Goal: Information Seeking & Learning: Learn about a topic

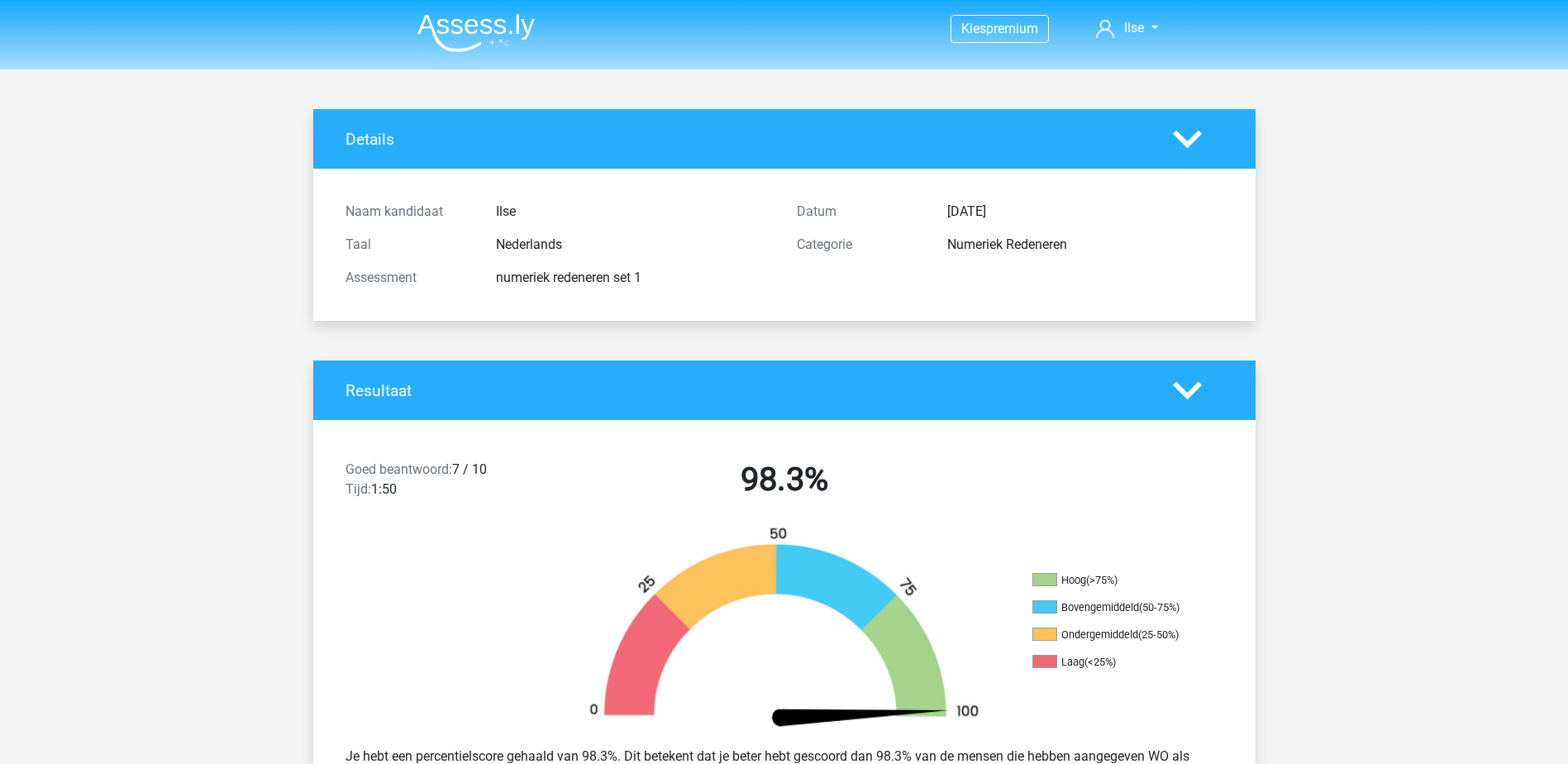
scroll to position [2433, 0]
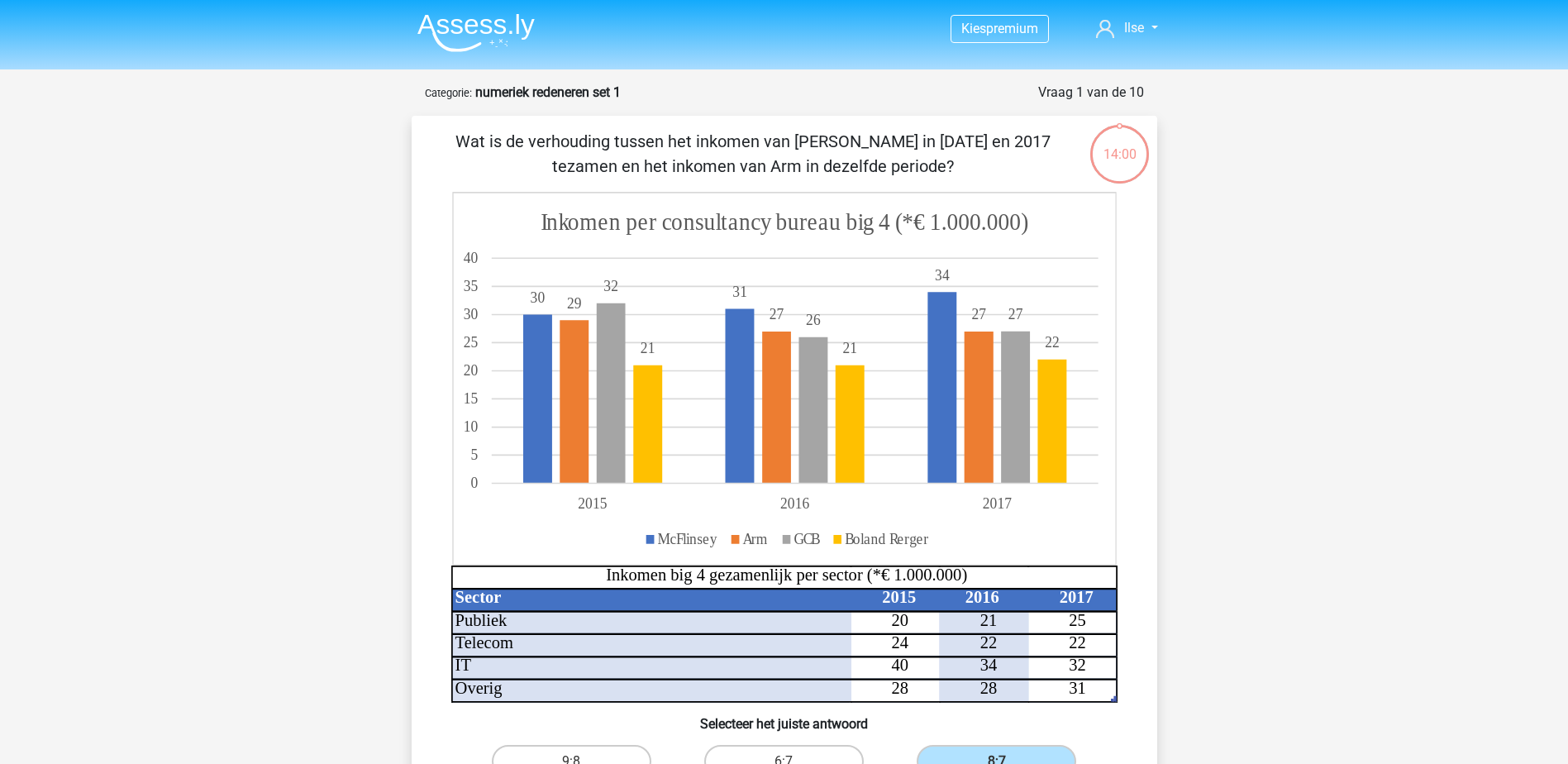
scroll to position [83, 0]
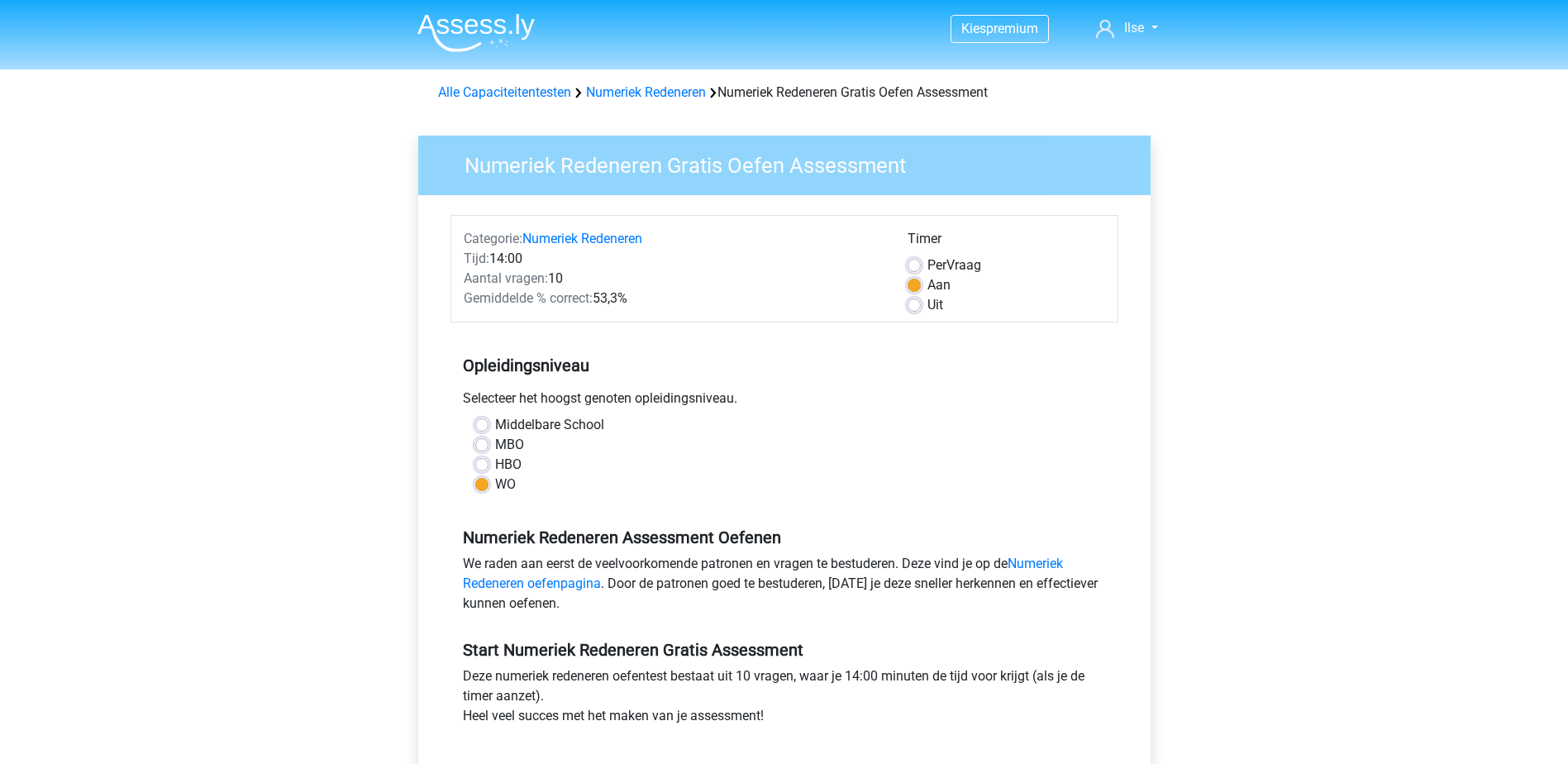
scroll to position [248, 0]
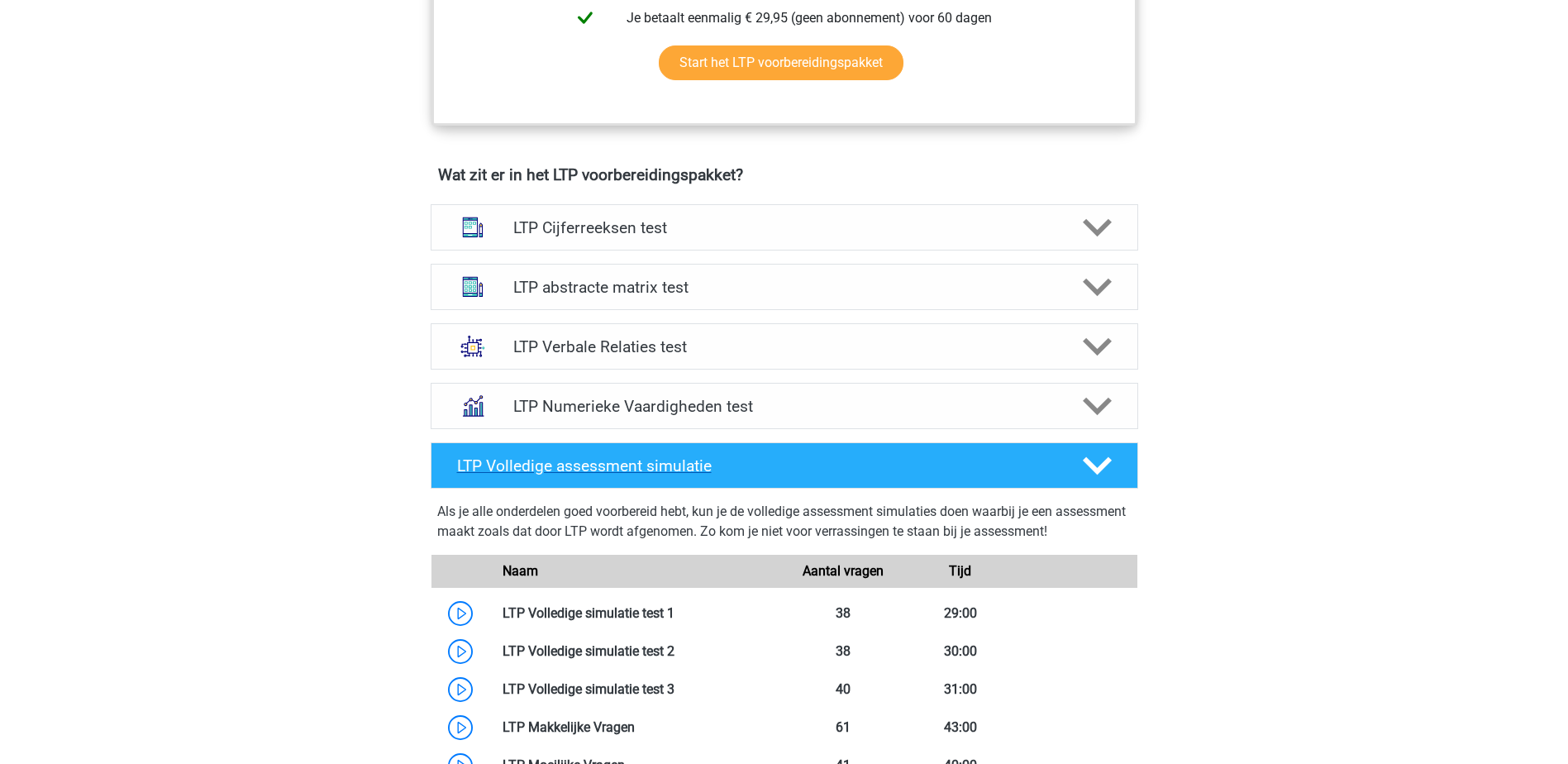
scroll to position [909, 0]
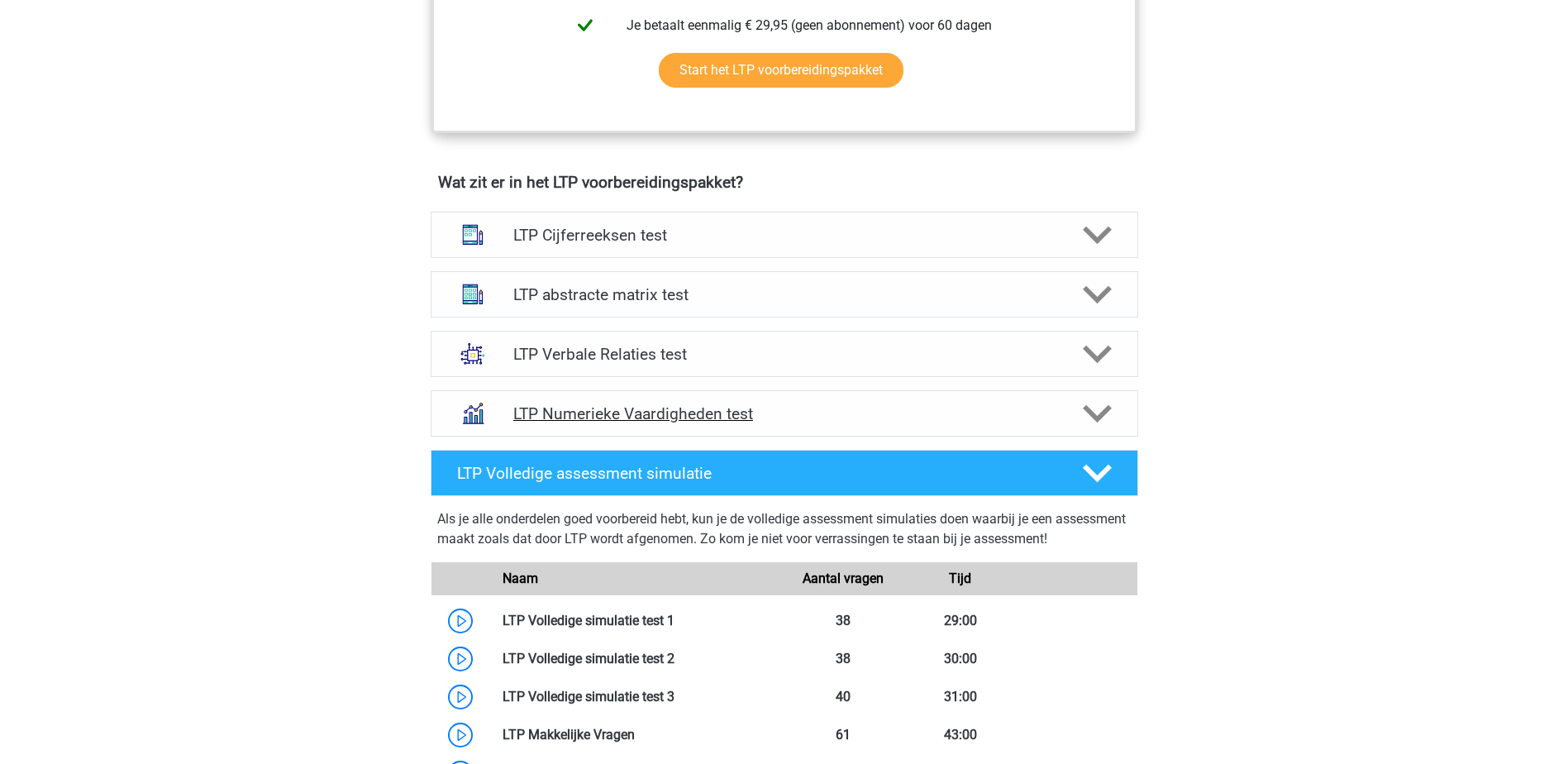
click at [652, 415] on h4 "LTP Numerieke Vaardigheden test" at bounding box center [784, 413] width 542 height 19
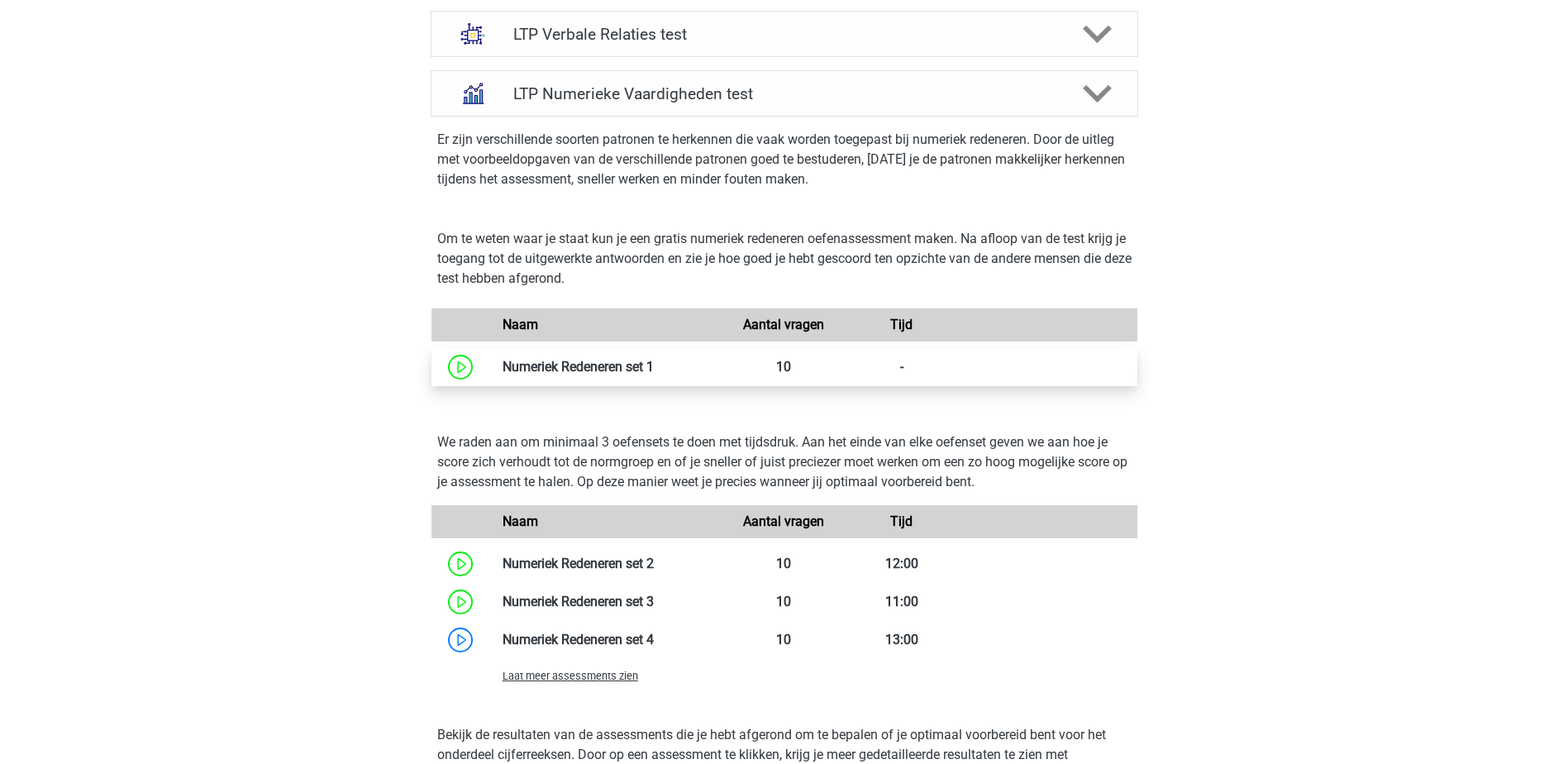
scroll to position [1323, 0]
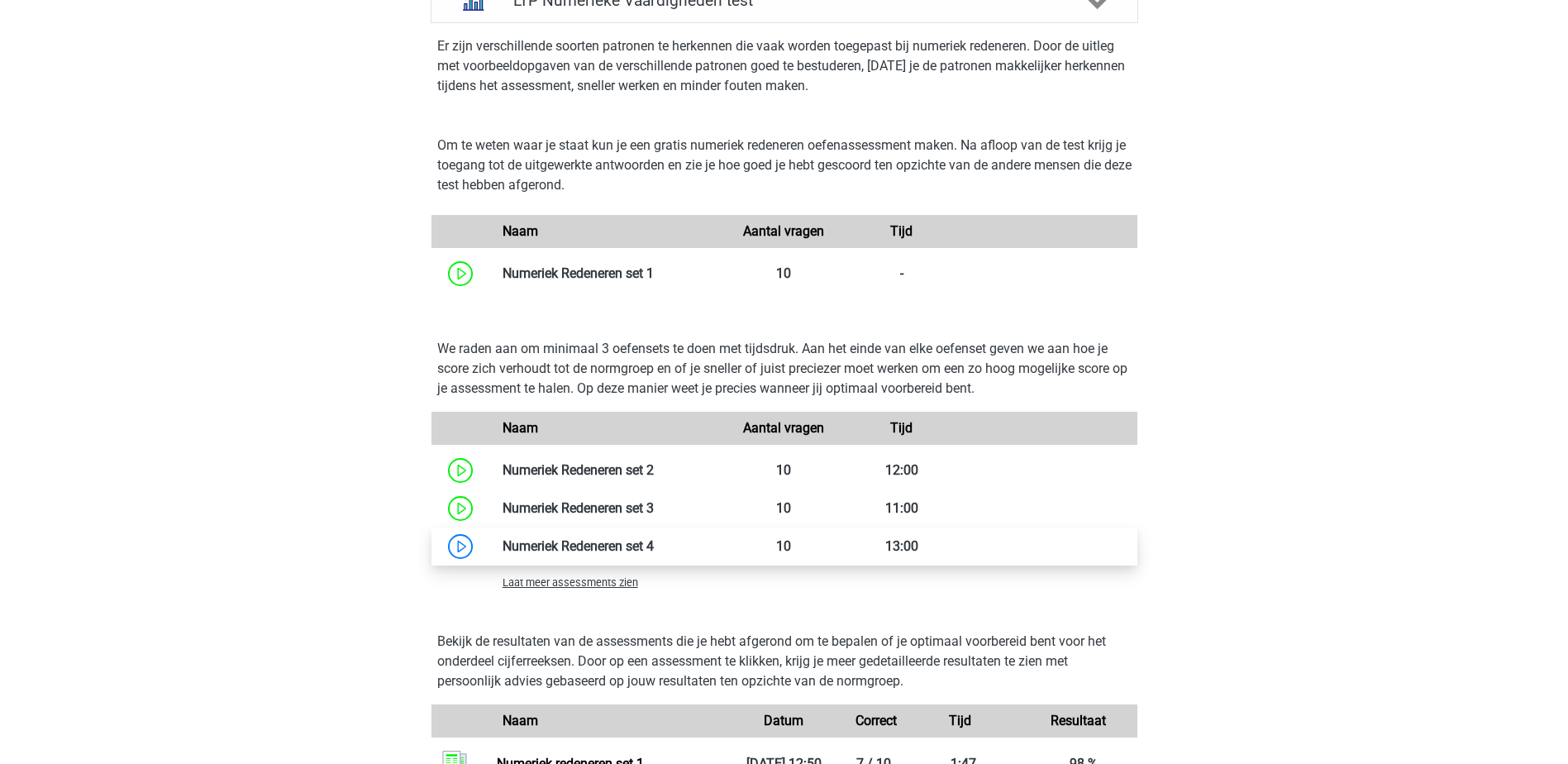
click at [654, 551] on link at bounding box center [654, 545] width 0 height 16
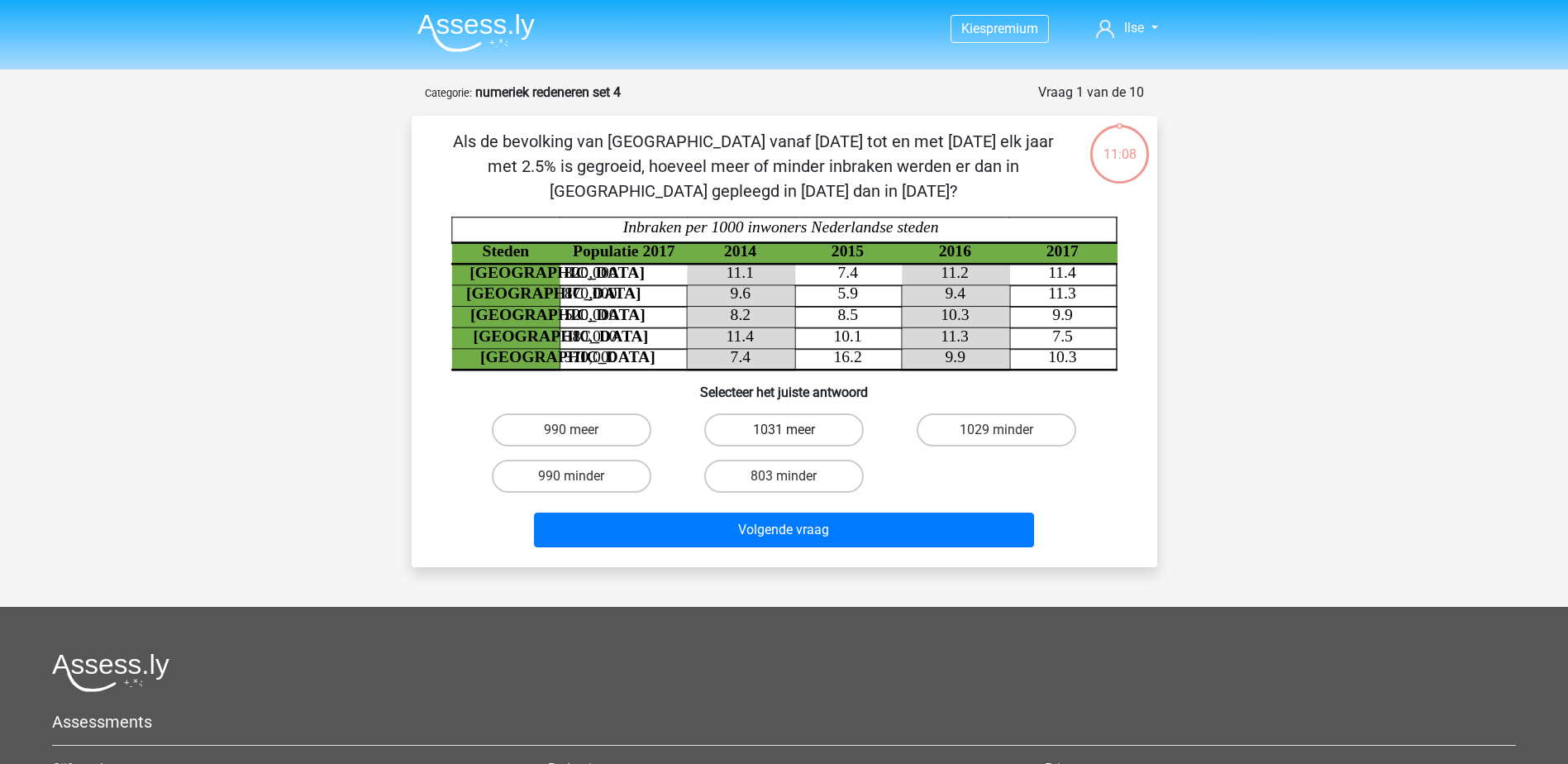
click at [781, 429] on label "1031 meer" at bounding box center [784, 430] width 160 height 33
click at [784, 430] on input "1031 meer" at bounding box center [789, 435] width 11 height 11
radio input "true"
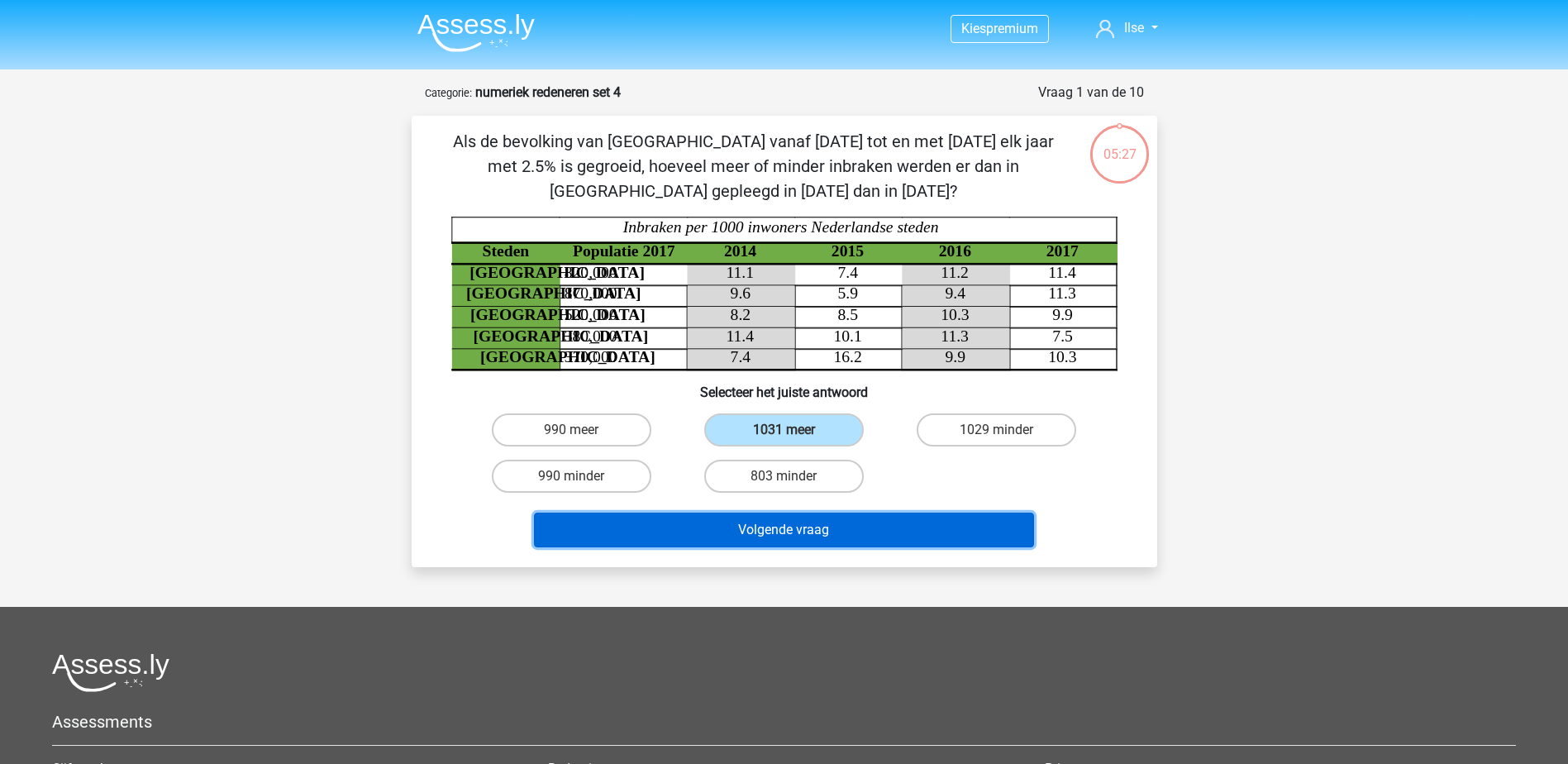
click at [950, 530] on button "Volgende vraag" at bounding box center [784, 529] width 500 height 35
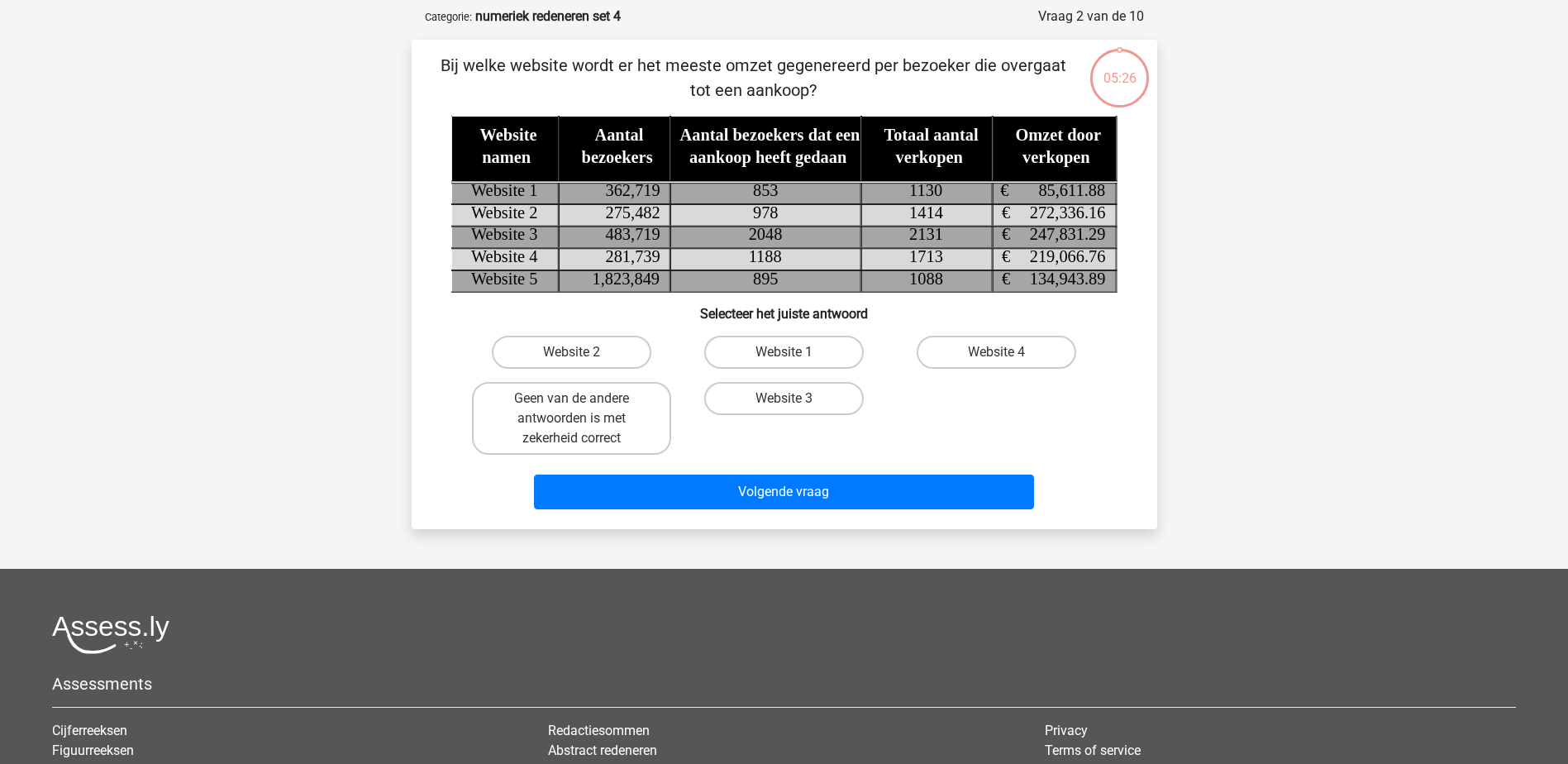
scroll to position [83, 0]
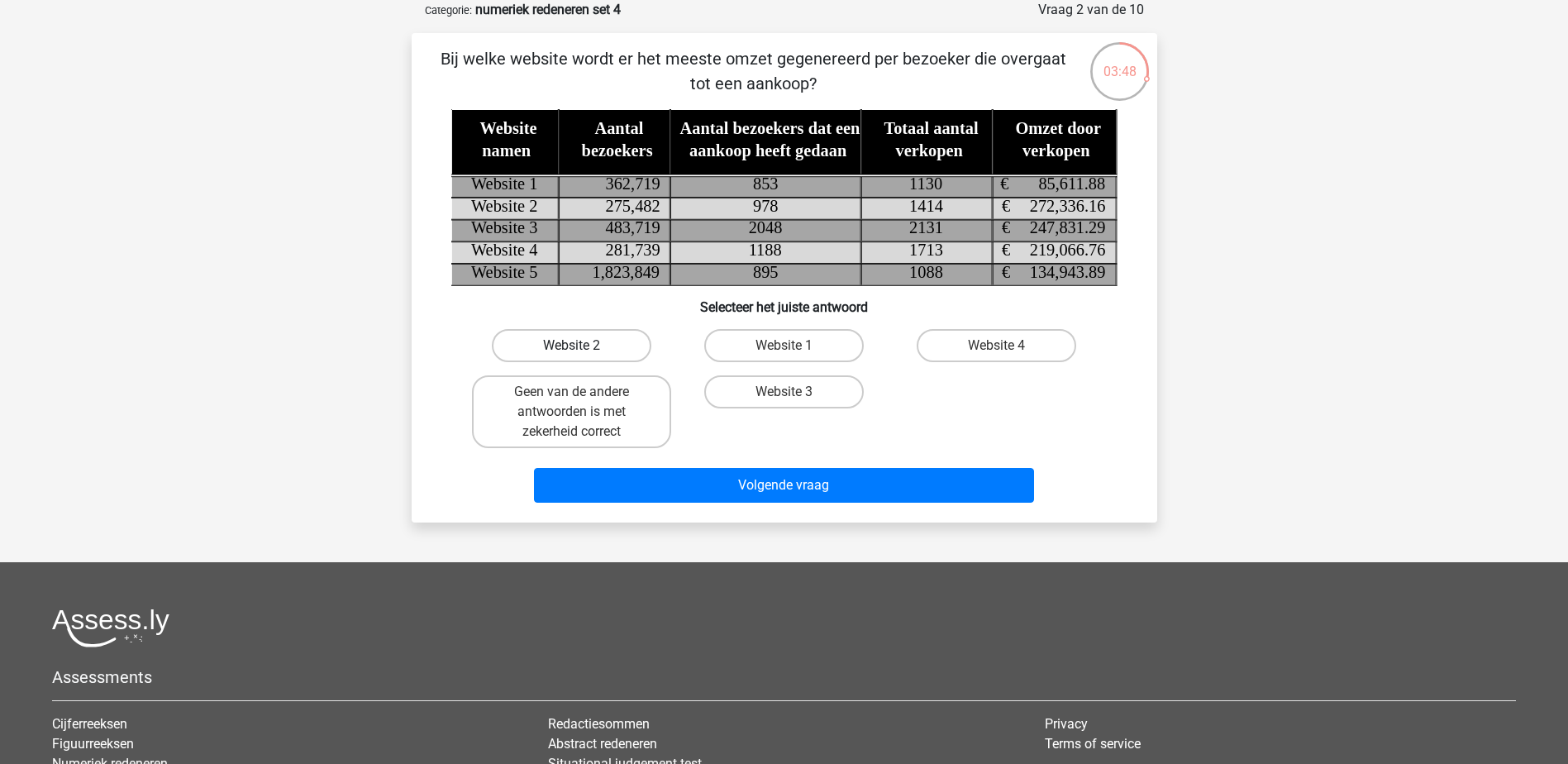
click at [589, 348] on label "Website 2" at bounding box center [572, 345] width 160 height 33
click at [582, 348] on input "Website 2" at bounding box center [577, 351] width 11 height 11
radio input "true"
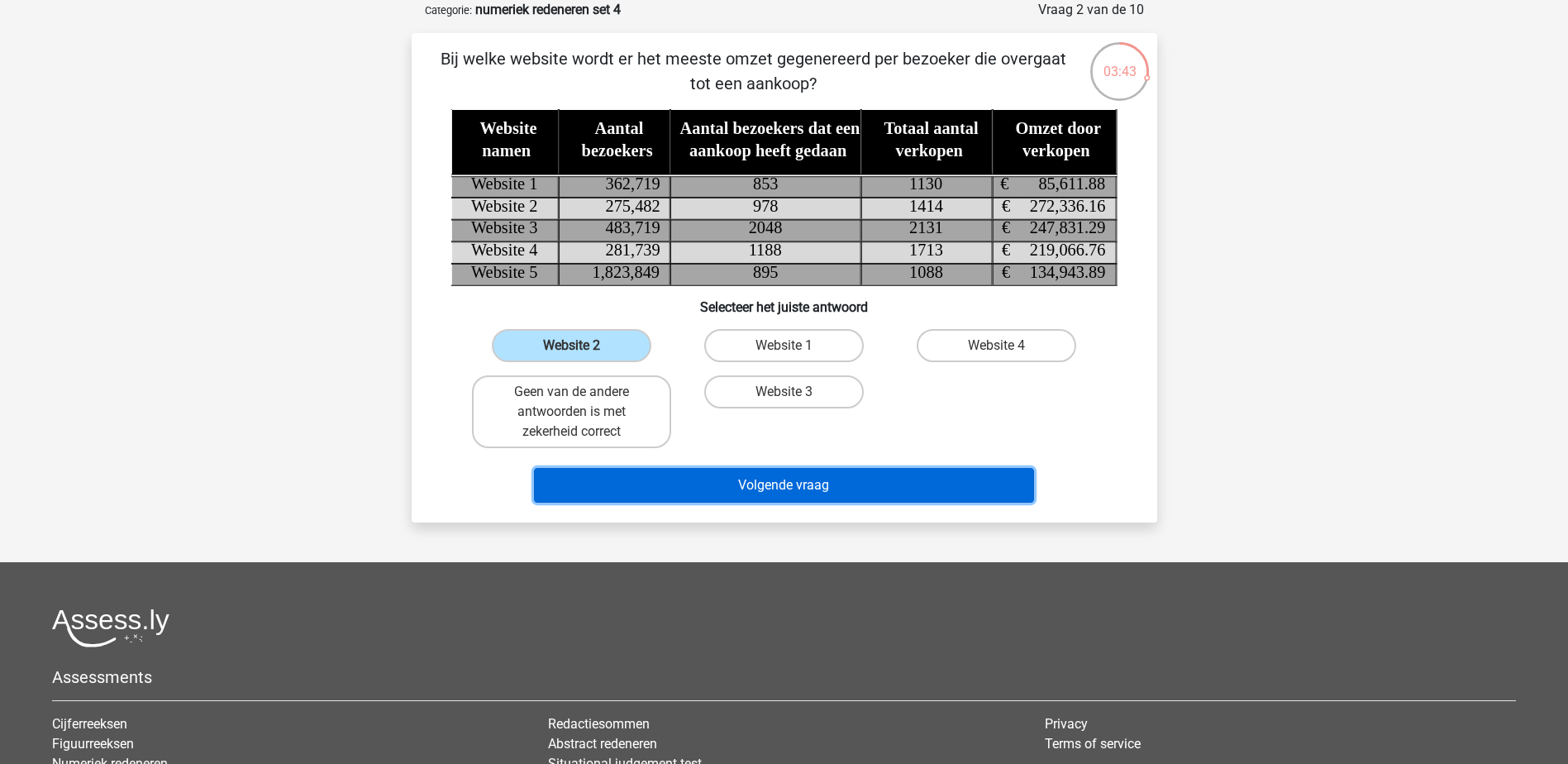
click at [779, 482] on button "Volgende vraag" at bounding box center [784, 485] width 500 height 35
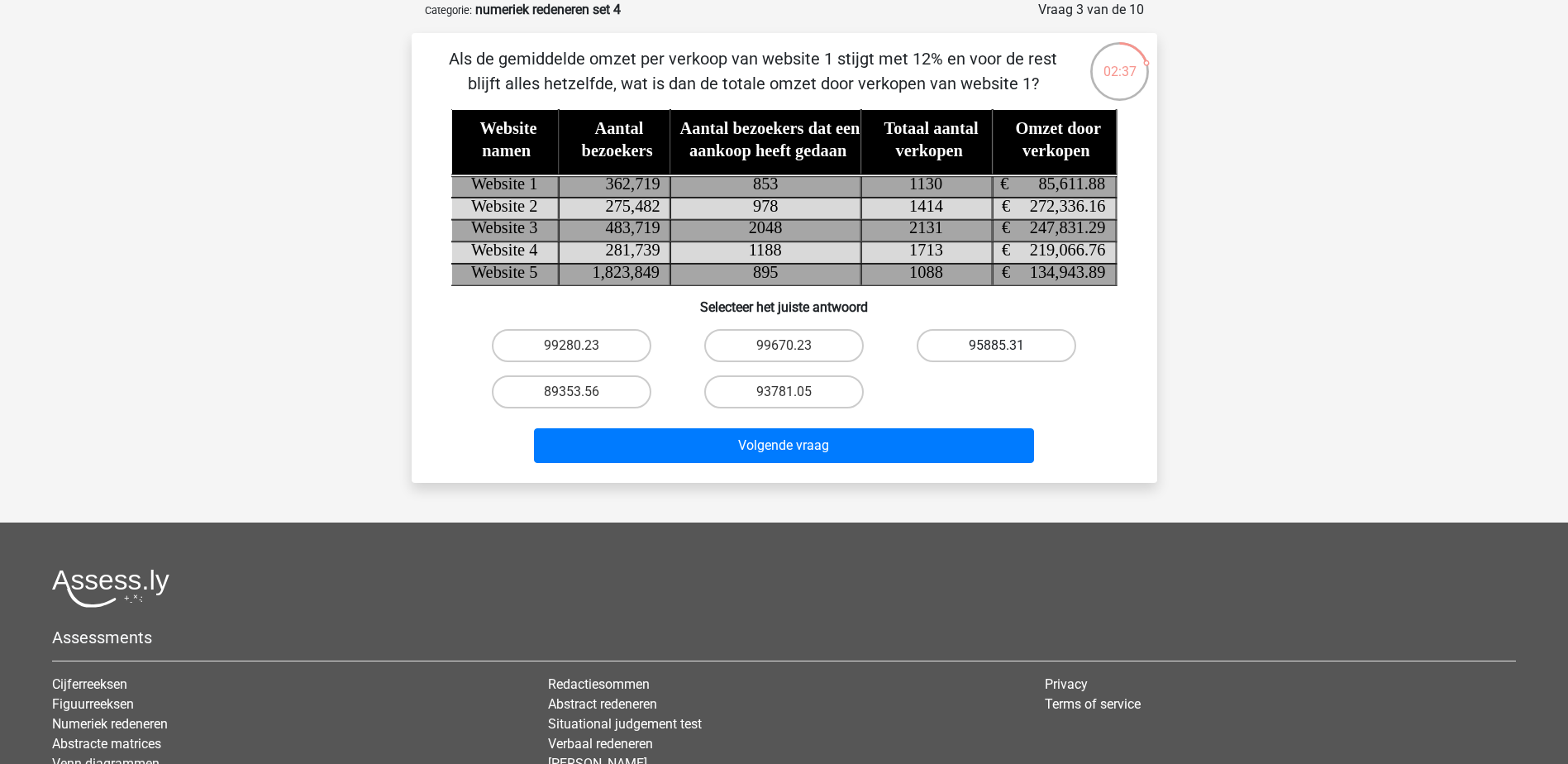
click at [968, 341] on label "95885.31" at bounding box center [996, 345] width 160 height 33
click at [997, 345] on input "95885.31" at bounding box center [1003, 351] width 11 height 11
radio input "true"
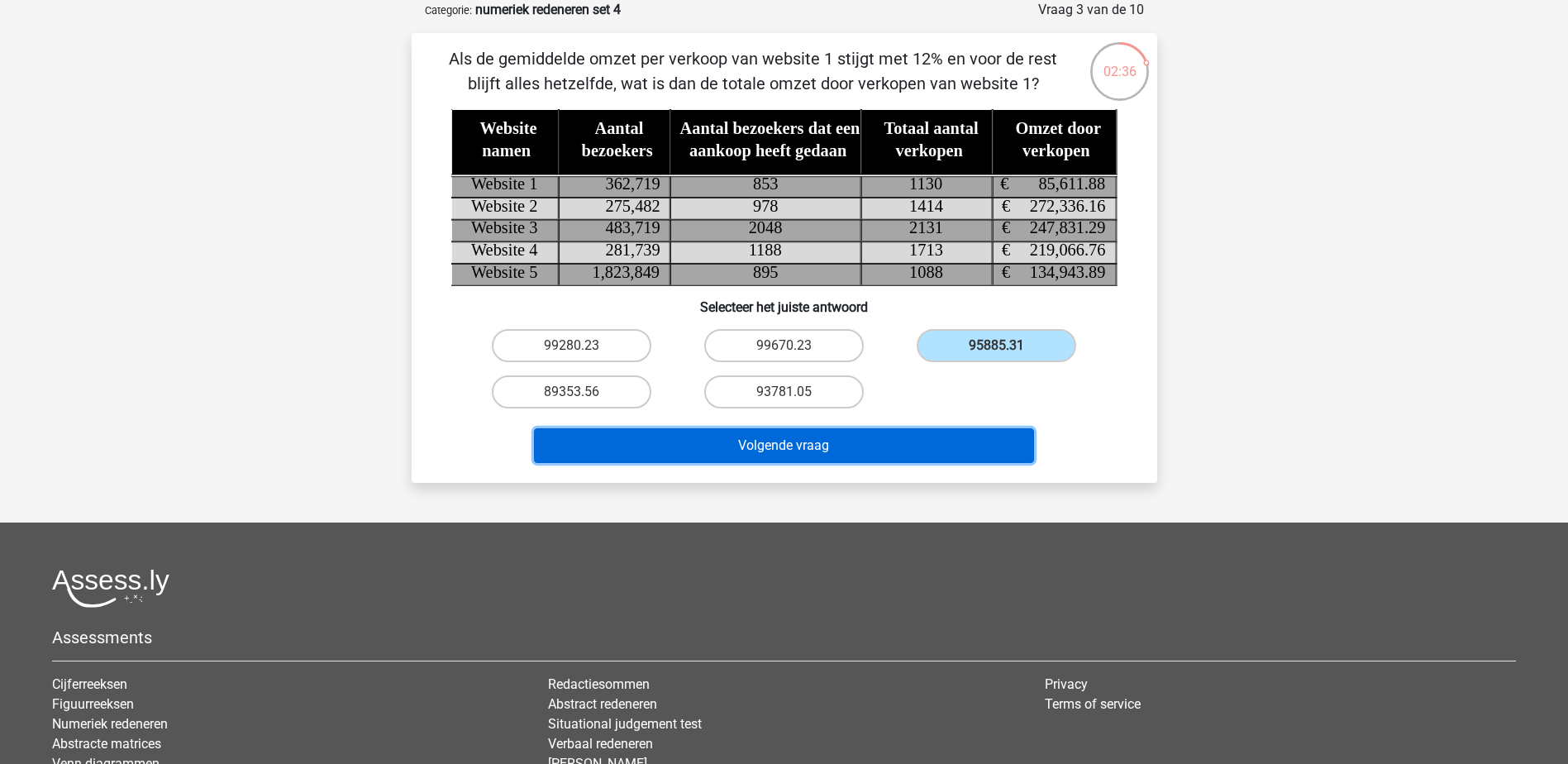
click at [814, 450] on button "Volgende vraag" at bounding box center [784, 445] width 500 height 35
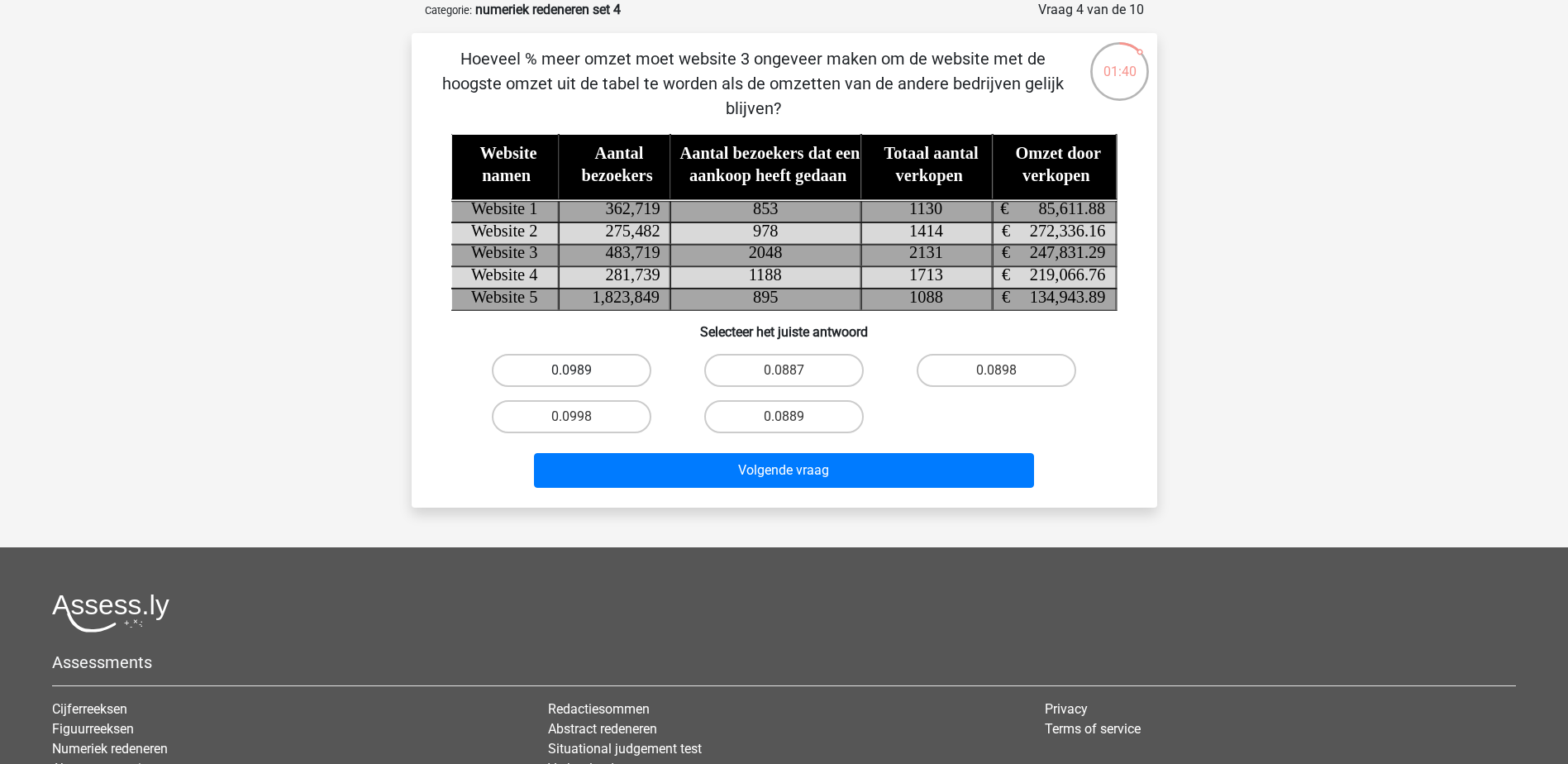
click at [571, 365] on label "0.0989" at bounding box center [572, 370] width 160 height 33
click at [572, 371] on input "0.0989" at bounding box center [577, 376] width 11 height 11
radio input "true"
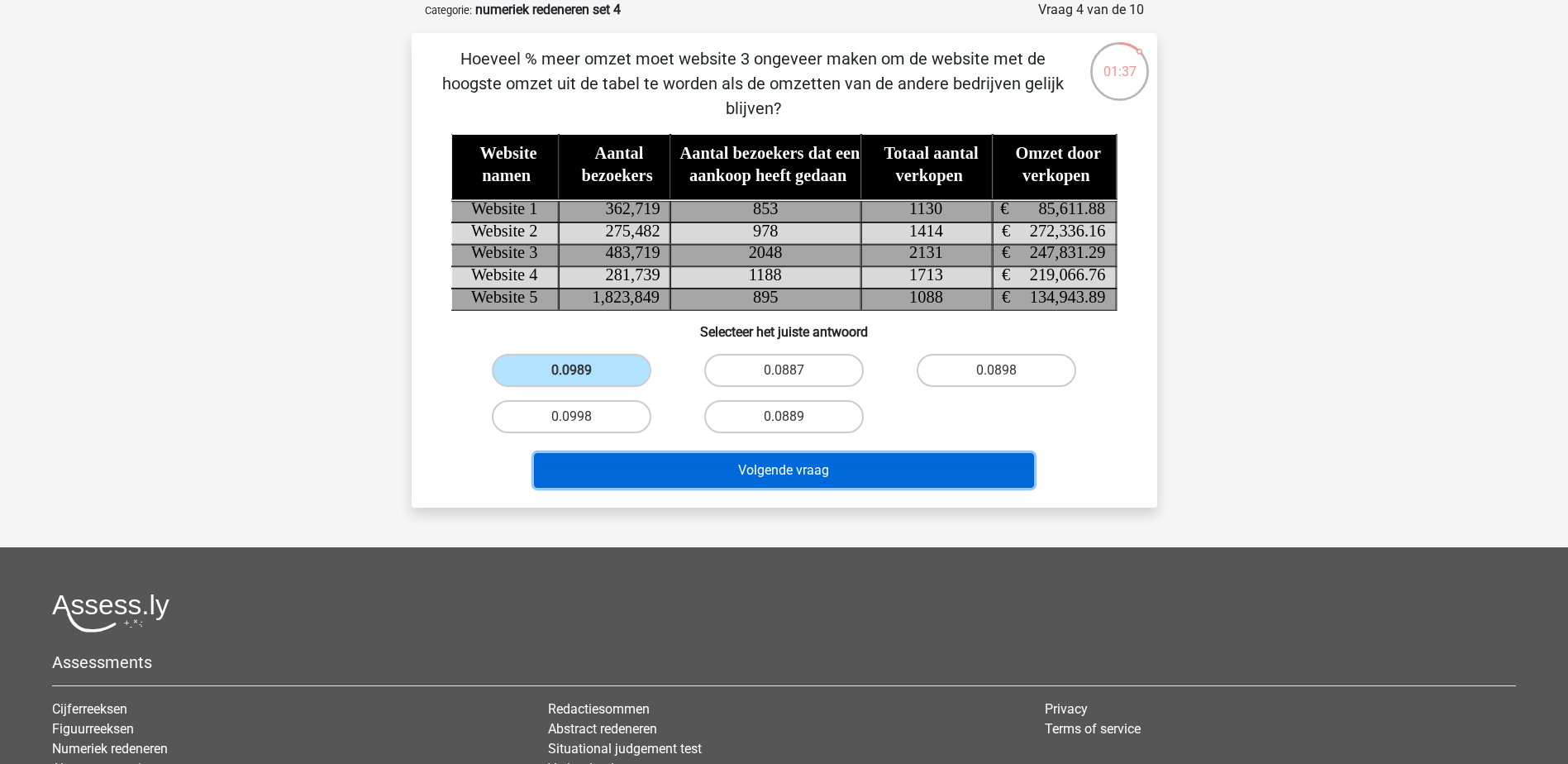
drag, startPoint x: 817, startPoint y: 469, endPoint x: 808, endPoint y: 466, distance: 9.5
click at [816, 468] on button "Volgende vraag" at bounding box center [784, 470] width 500 height 35
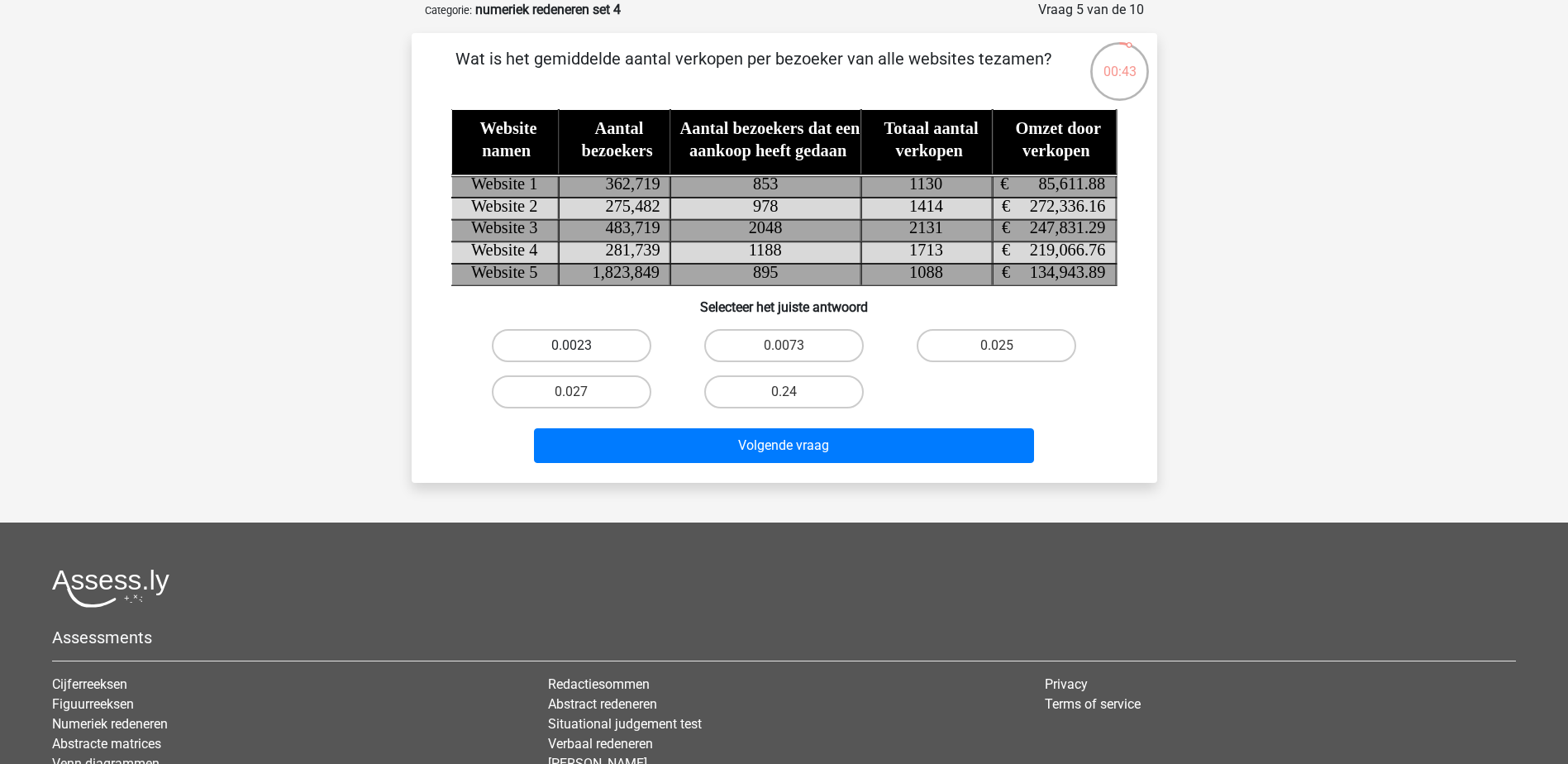
click at [590, 345] on label "0.0023" at bounding box center [572, 345] width 160 height 33
click at [582, 345] on input "0.0023" at bounding box center [577, 351] width 11 height 11
radio input "true"
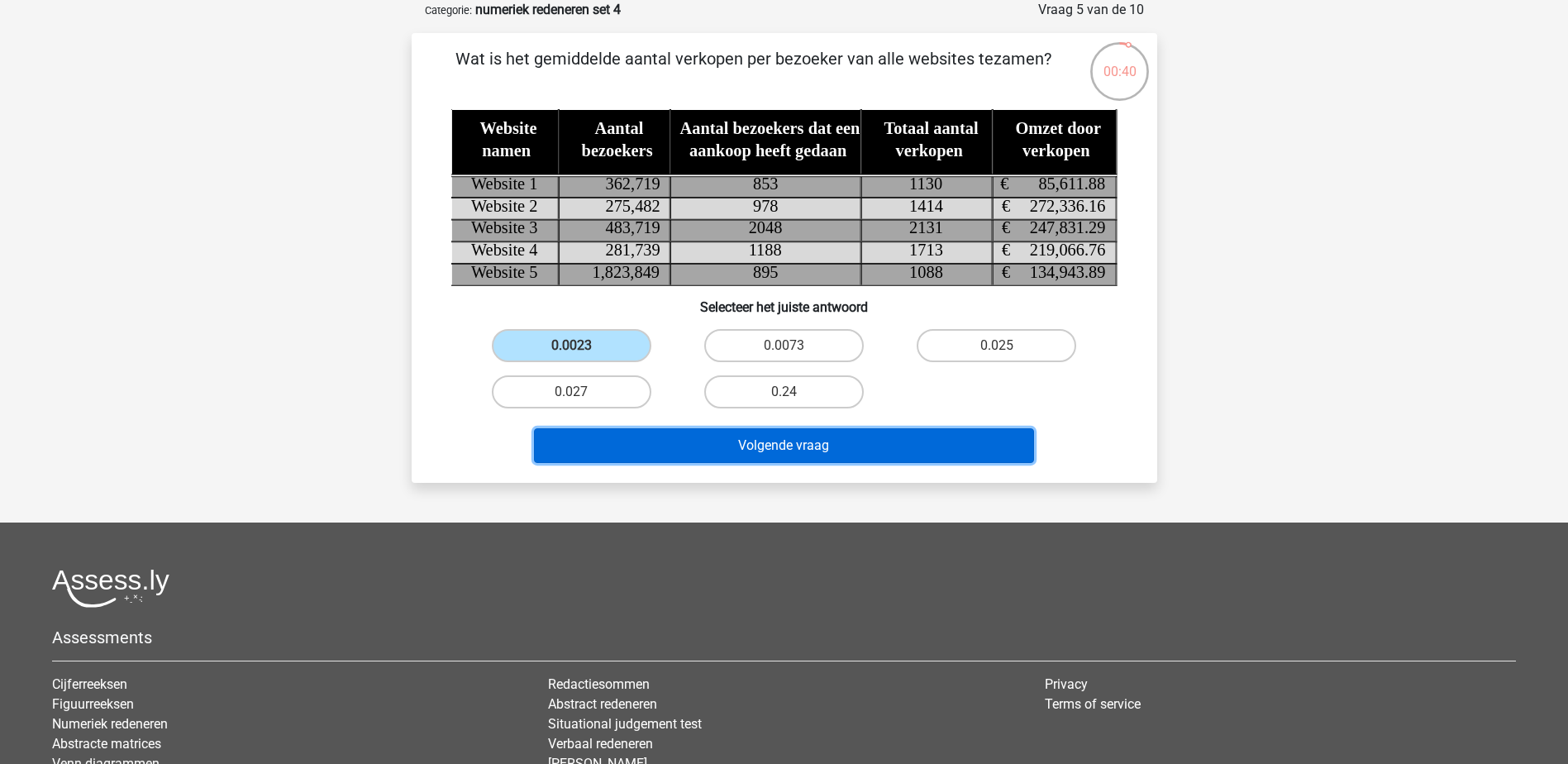
click at [774, 445] on button "Volgende vraag" at bounding box center [784, 445] width 500 height 35
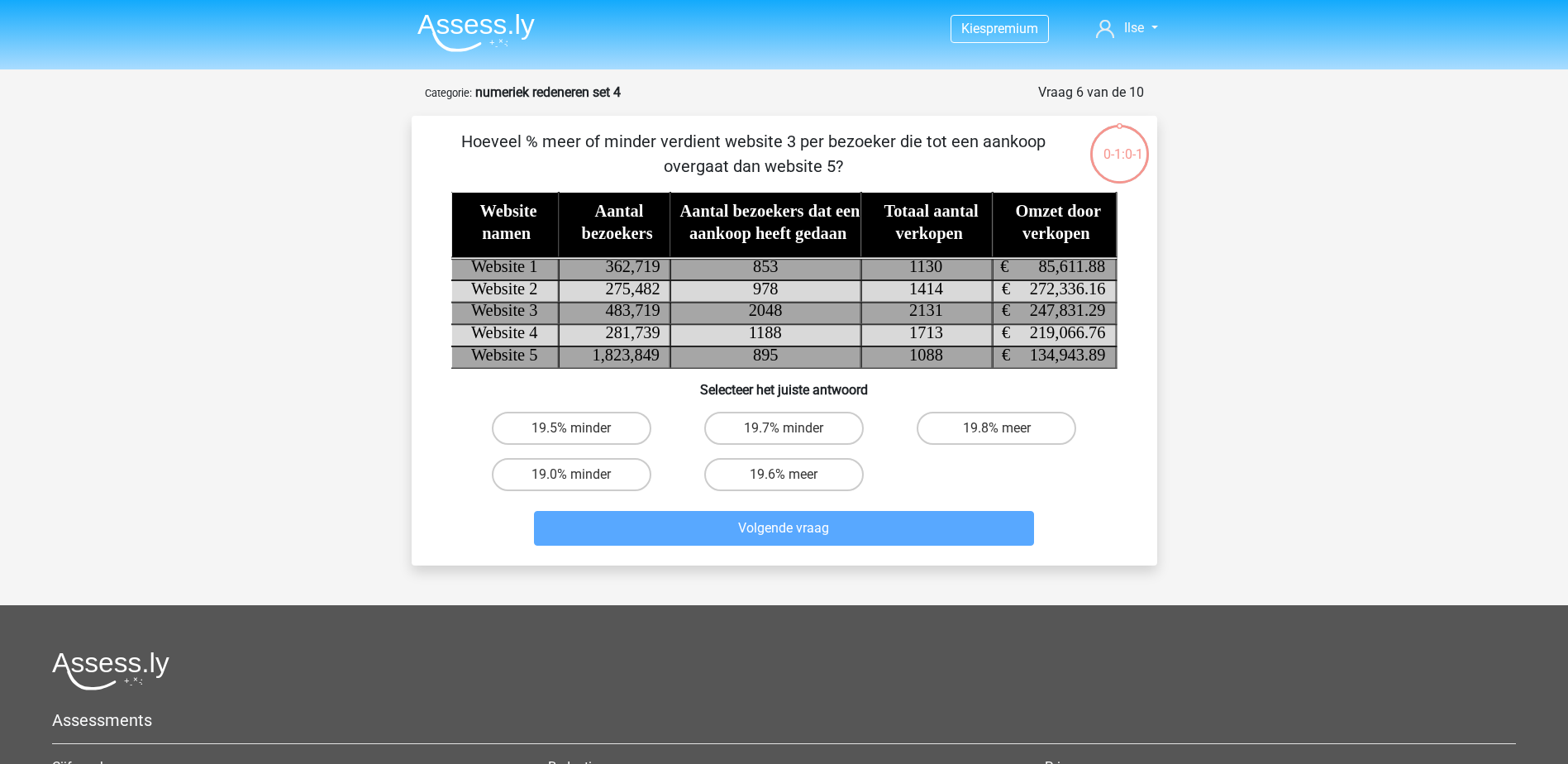
scroll to position [83, 0]
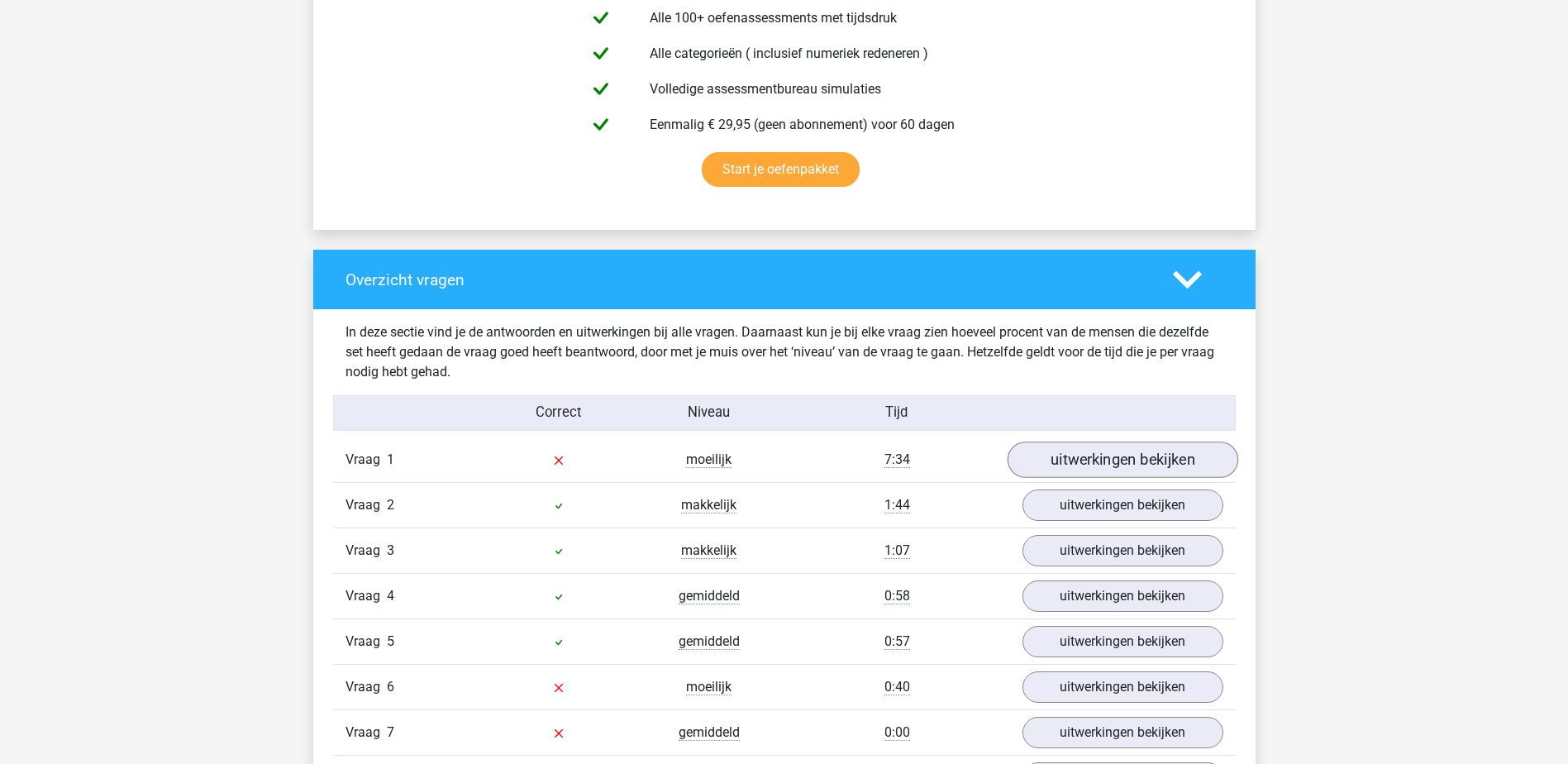
scroll to position [1074, 0]
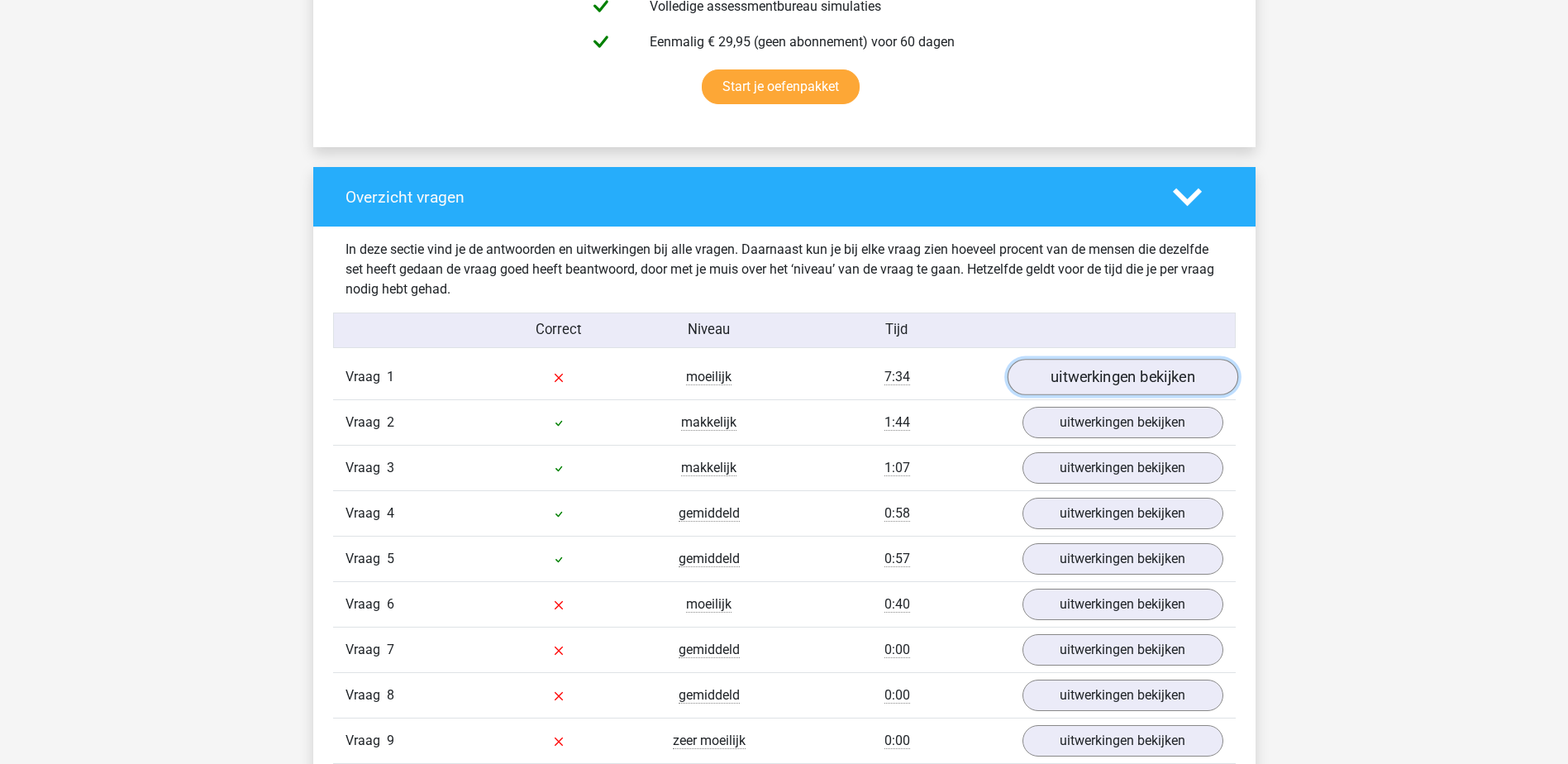
click at [1062, 380] on link "uitwerkingen bekijken" at bounding box center [1122, 378] width 231 height 37
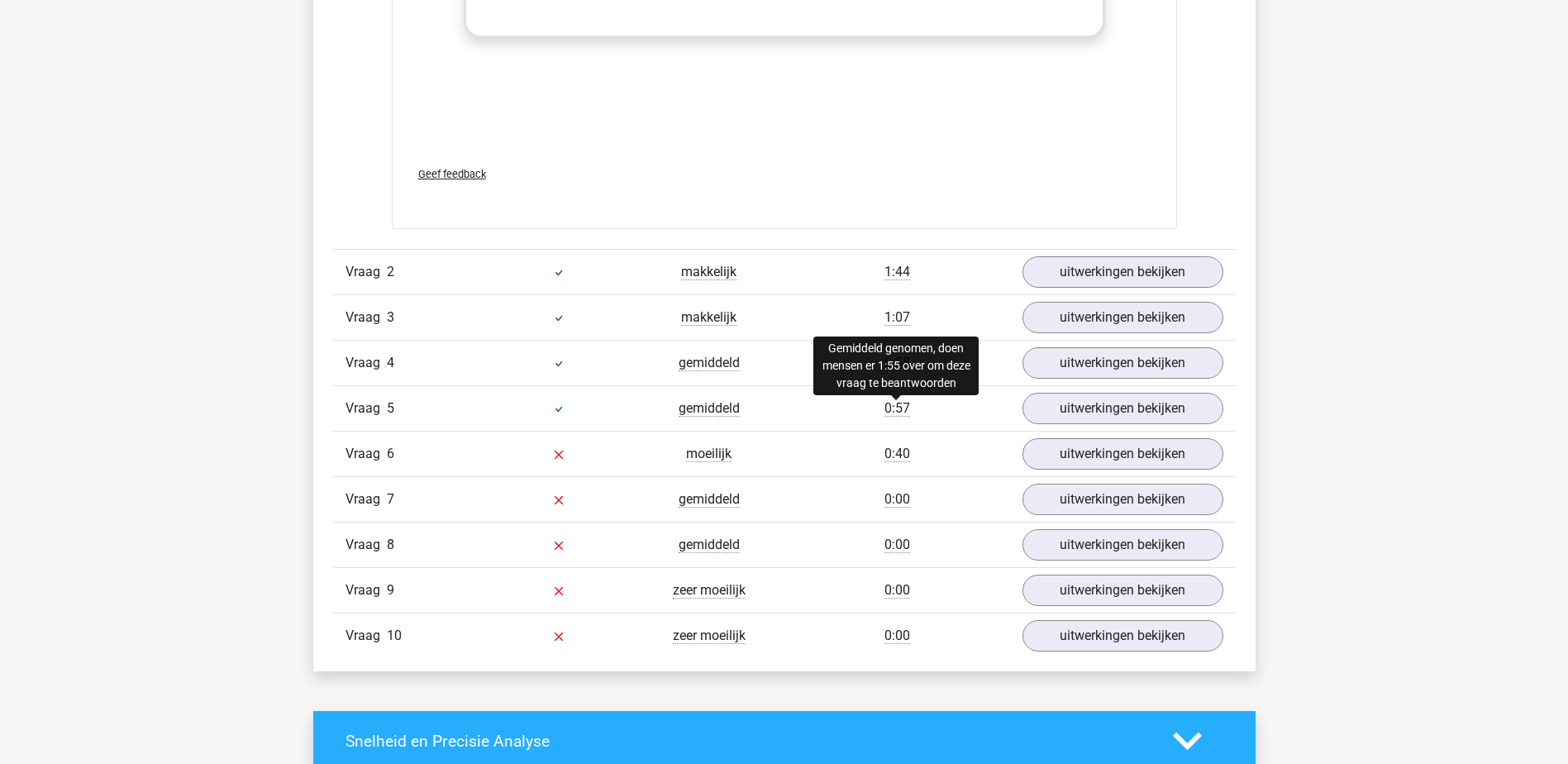
scroll to position [2231, 0]
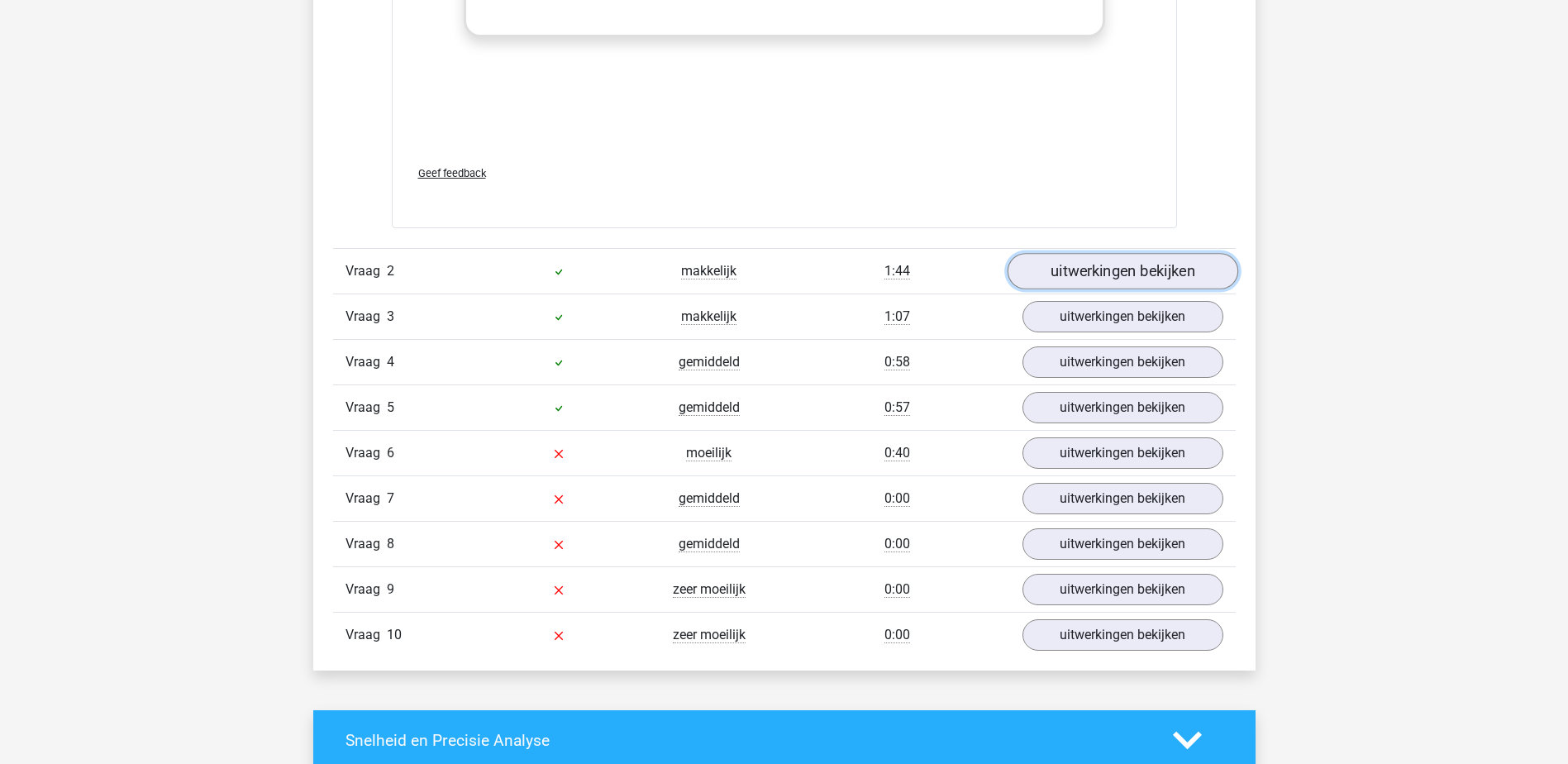
click at [1086, 274] on link "uitwerkingen bekijken" at bounding box center [1122, 272] width 231 height 37
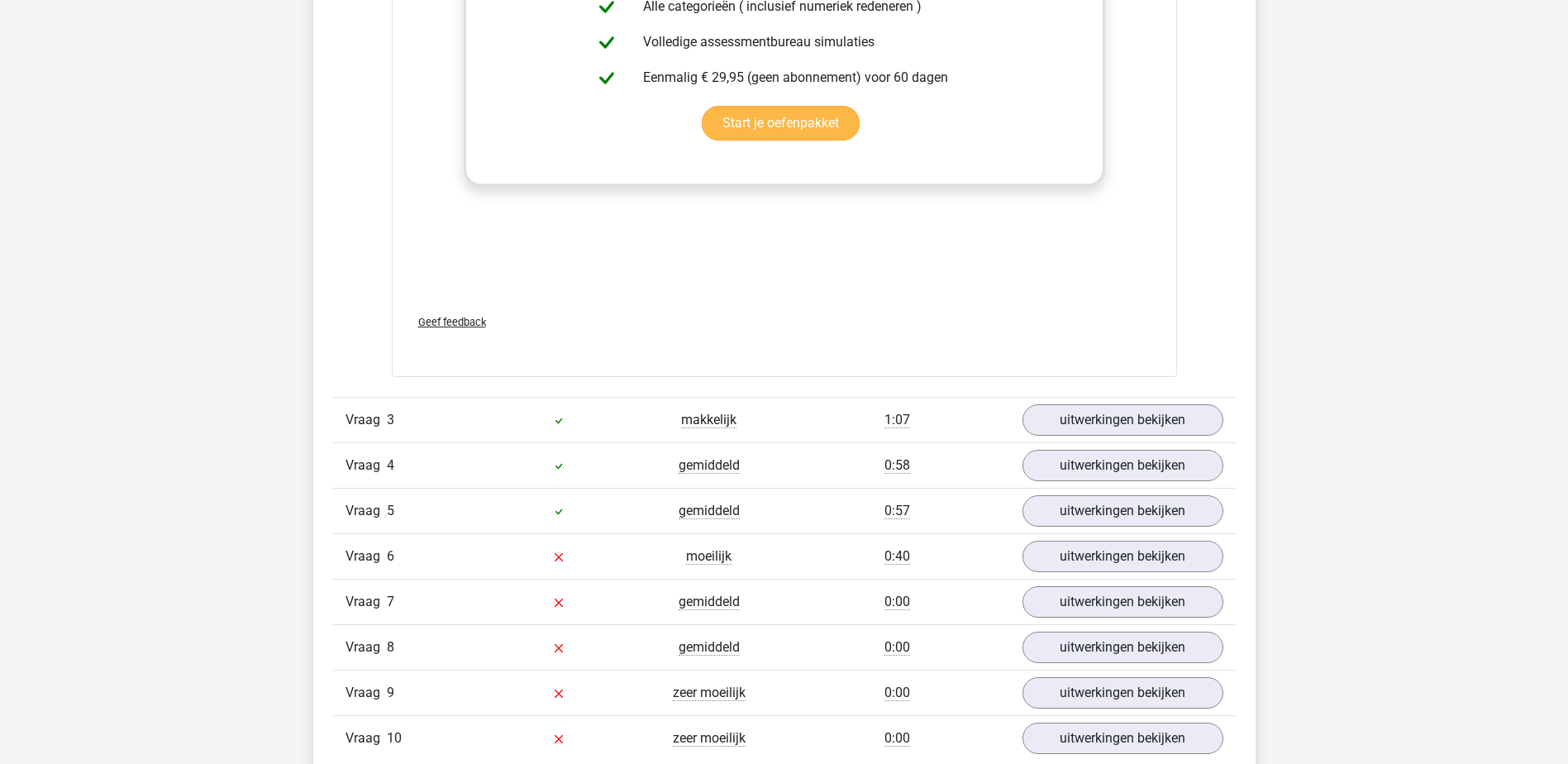
scroll to position [3223, 0]
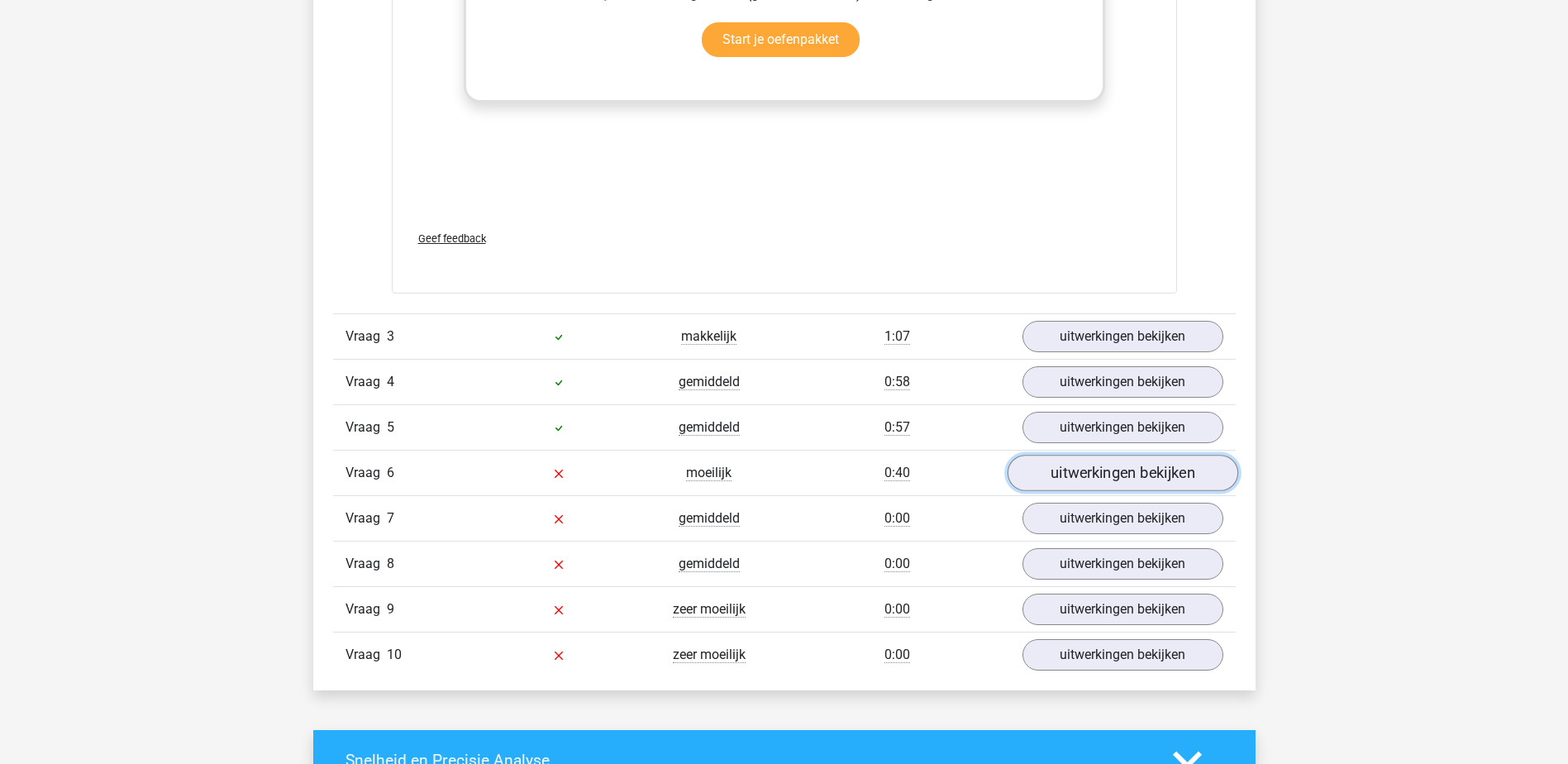
click at [1080, 468] on link "uitwerkingen bekijken" at bounding box center [1122, 473] width 231 height 37
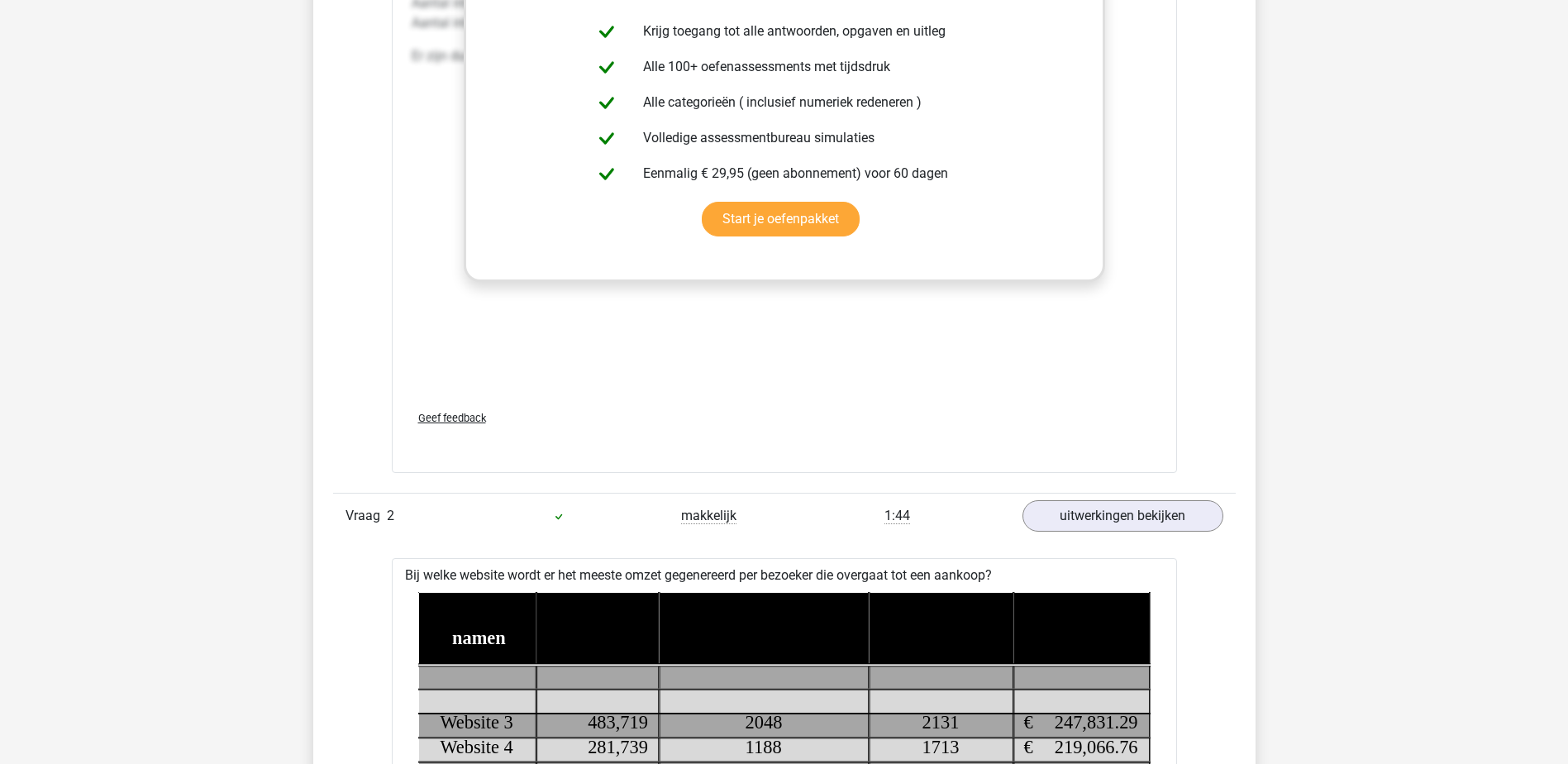
scroll to position [1983, 0]
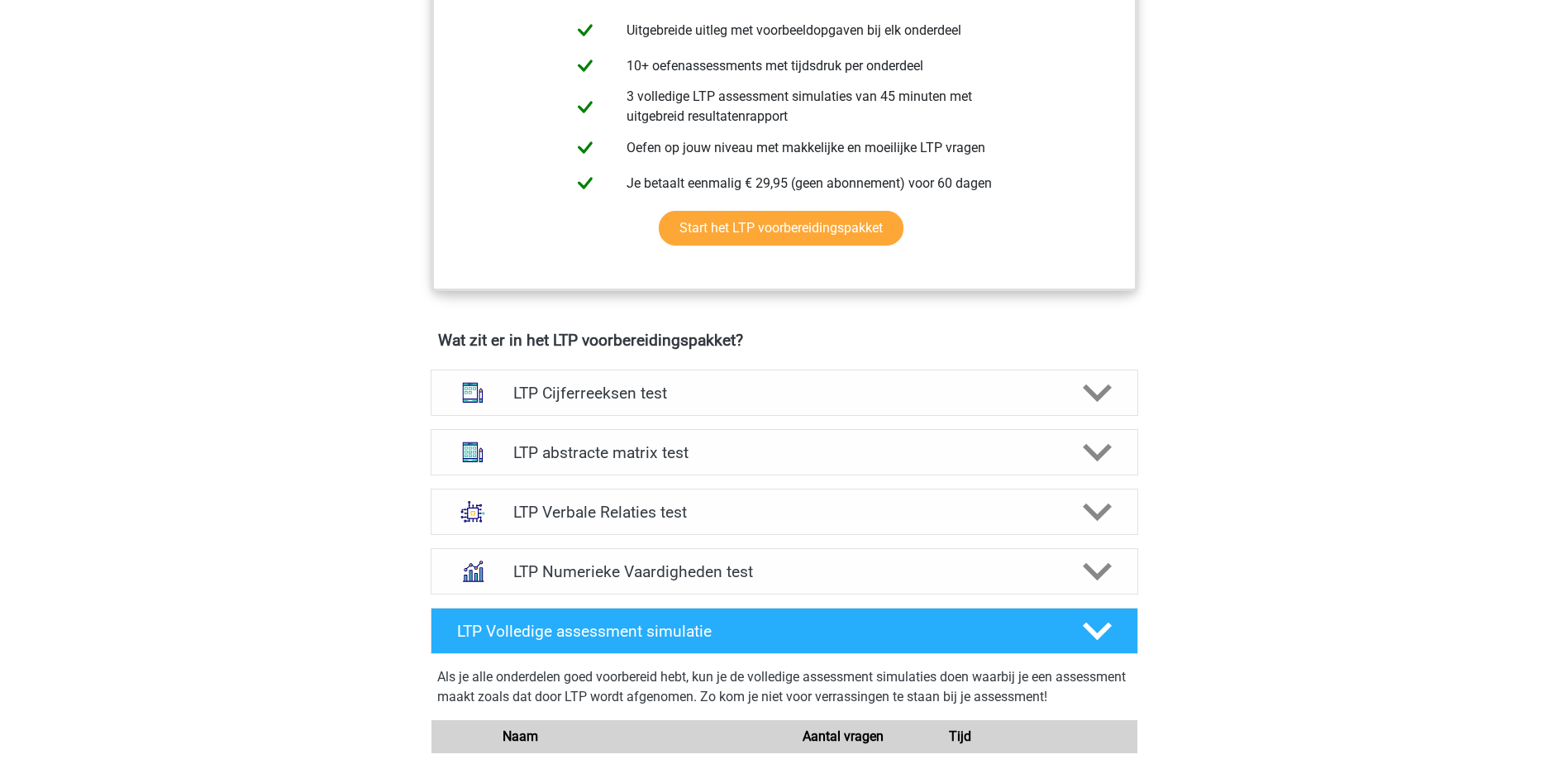
scroll to position [744, 0]
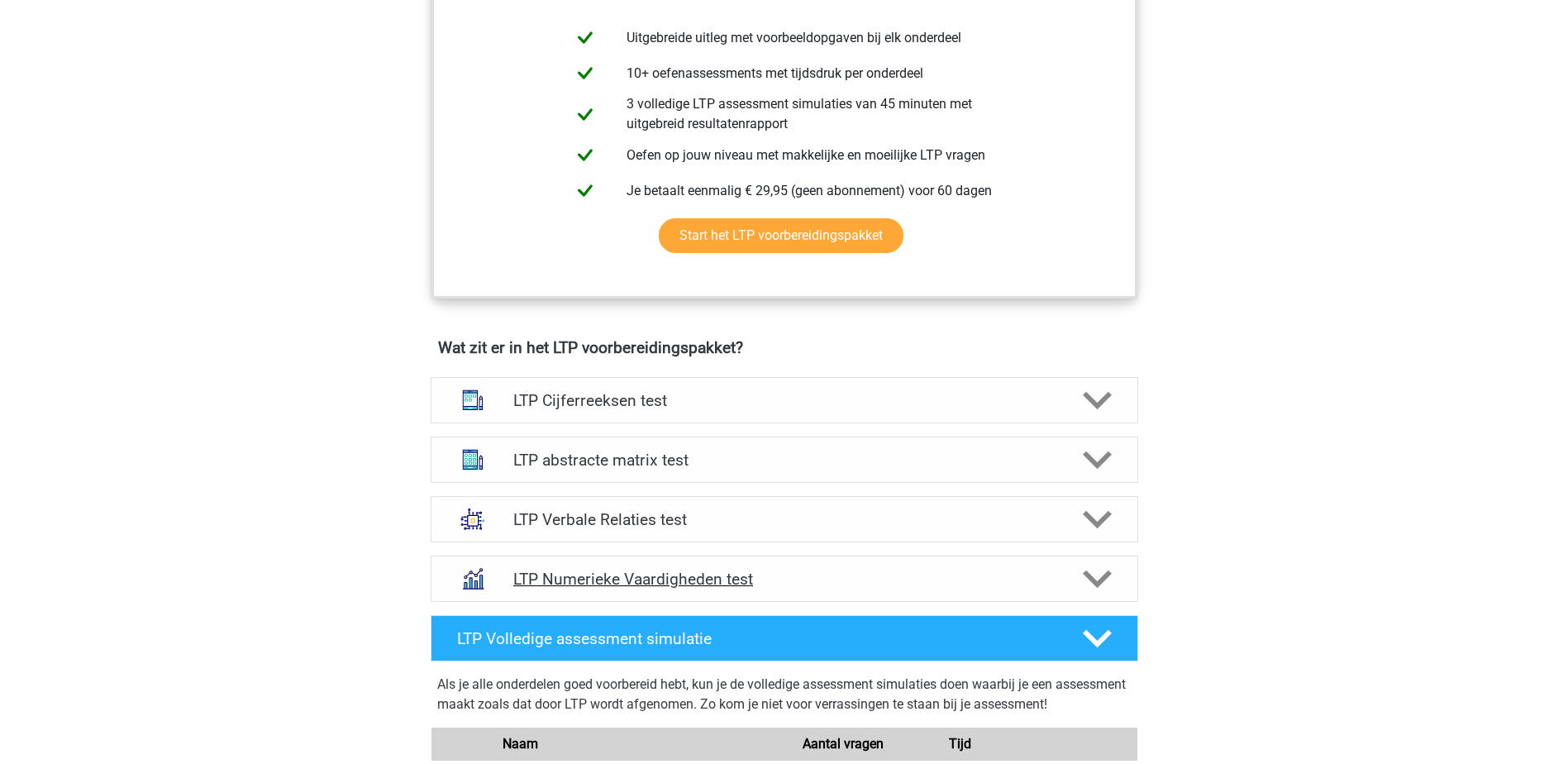
click at [616, 574] on h4 "LTP Numerieke Vaardigheden test" at bounding box center [784, 579] width 542 height 19
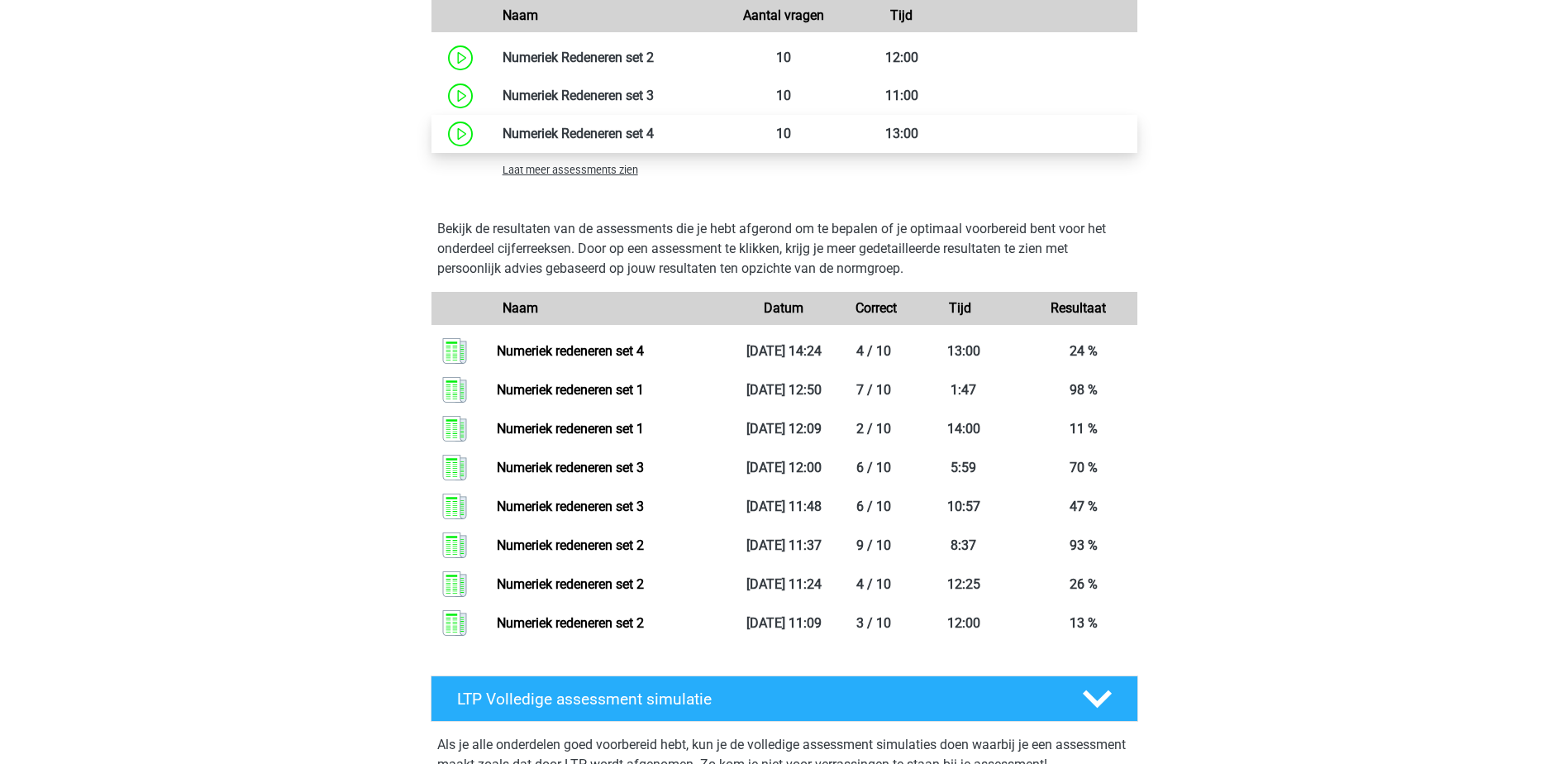
scroll to position [1735, 0]
click at [654, 130] on link at bounding box center [654, 132] width 0 height 16
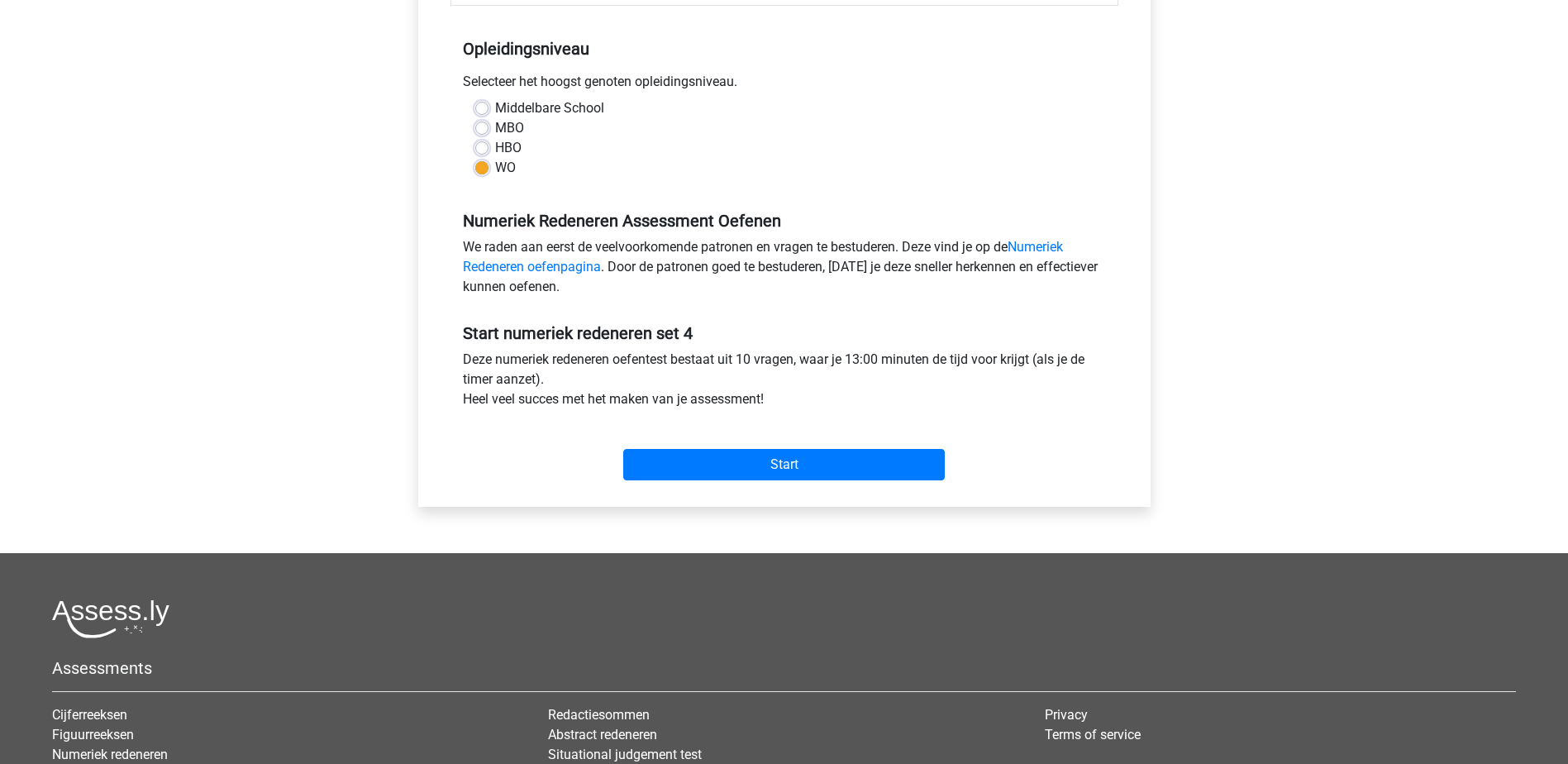
scroll to position [330, 0]
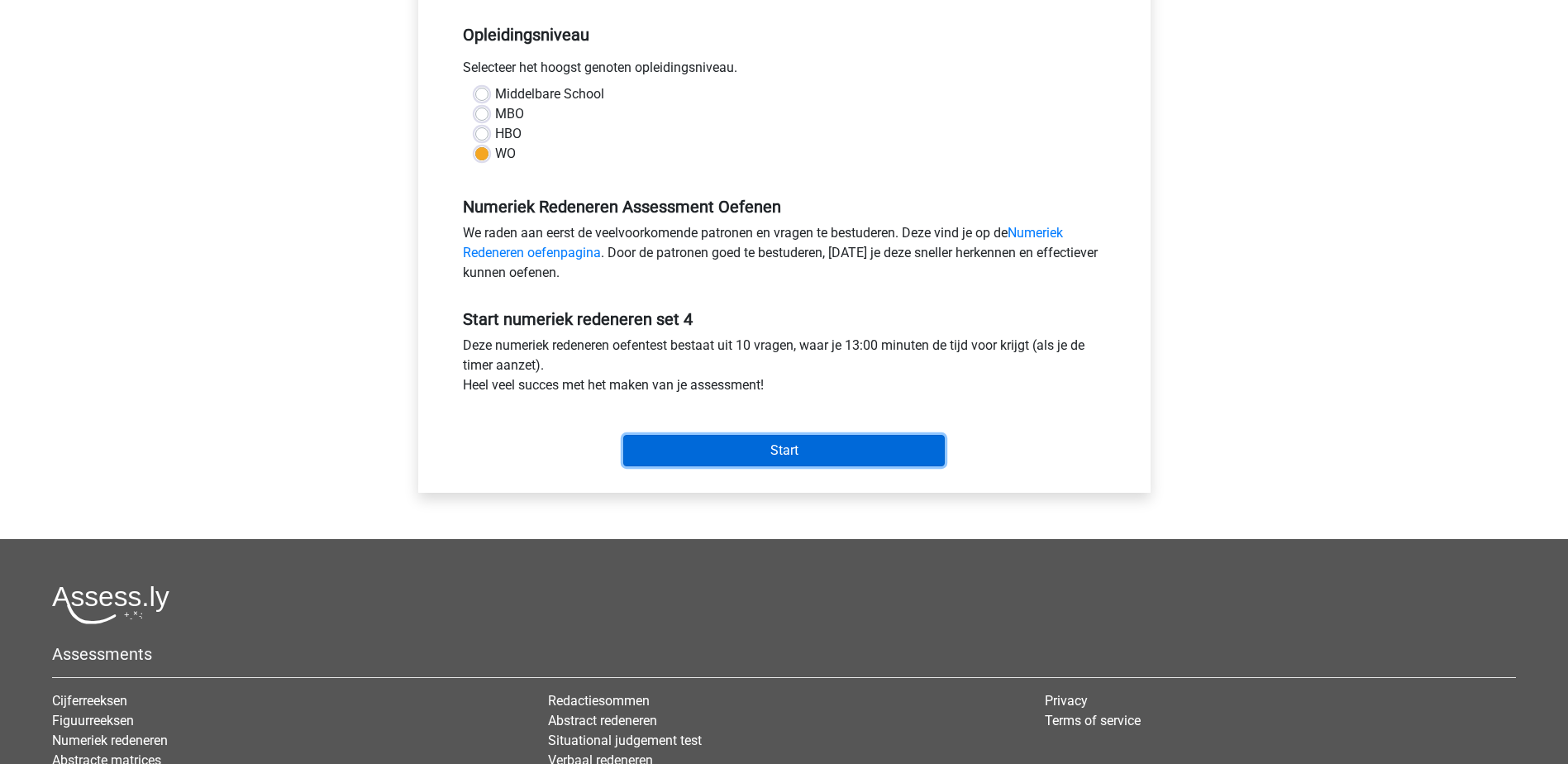
click at [747, 451] on input "Start" at bounding box center [784, 450] width 321 height 31
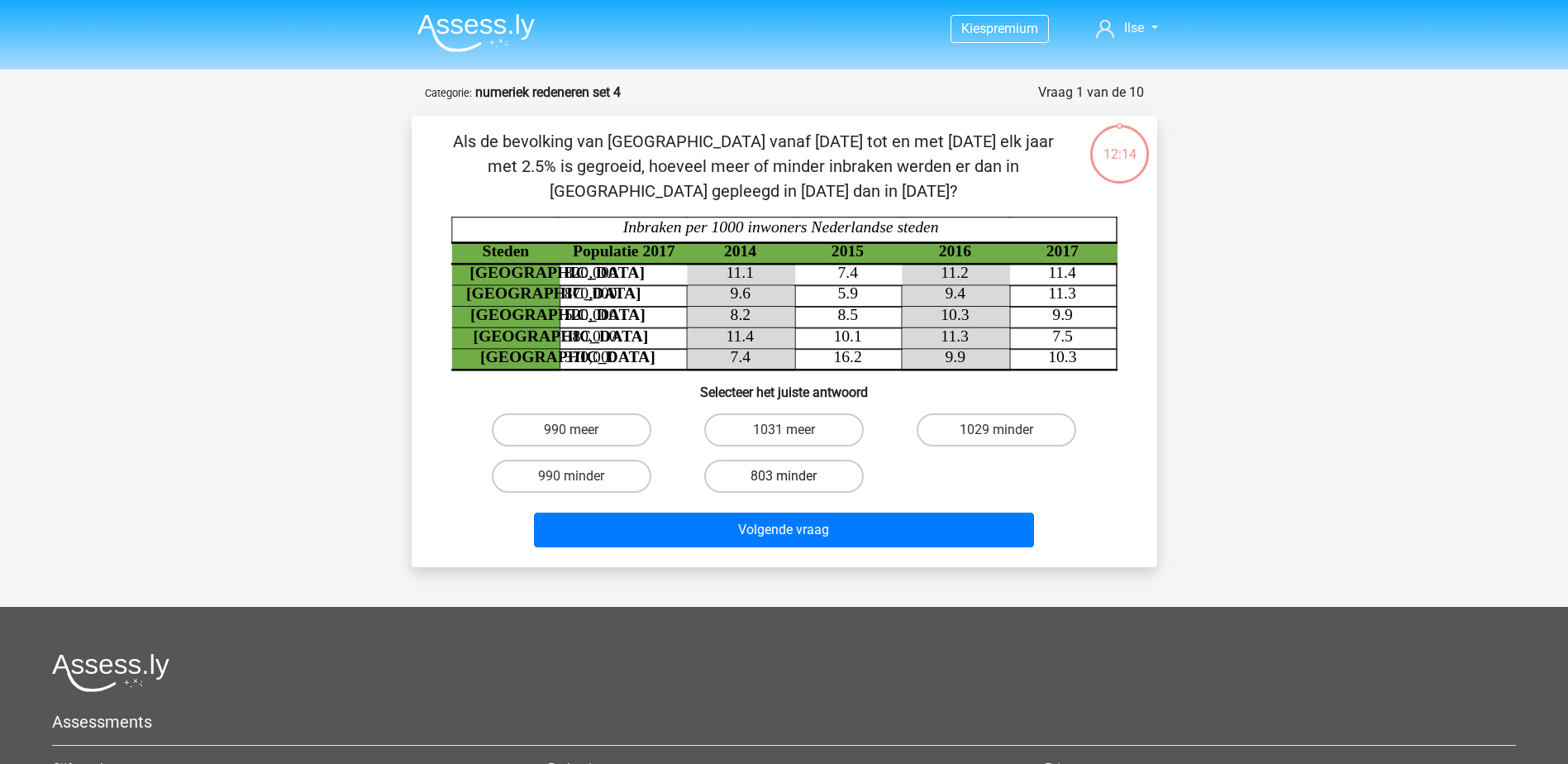
click at [796, 466] on label "803 minder" at bounding box center [784, 476] width 160 height 33
click at [795, 476] on input "803 minder" at bounding box center [789, 481] width 11 height 11
radio input "true"
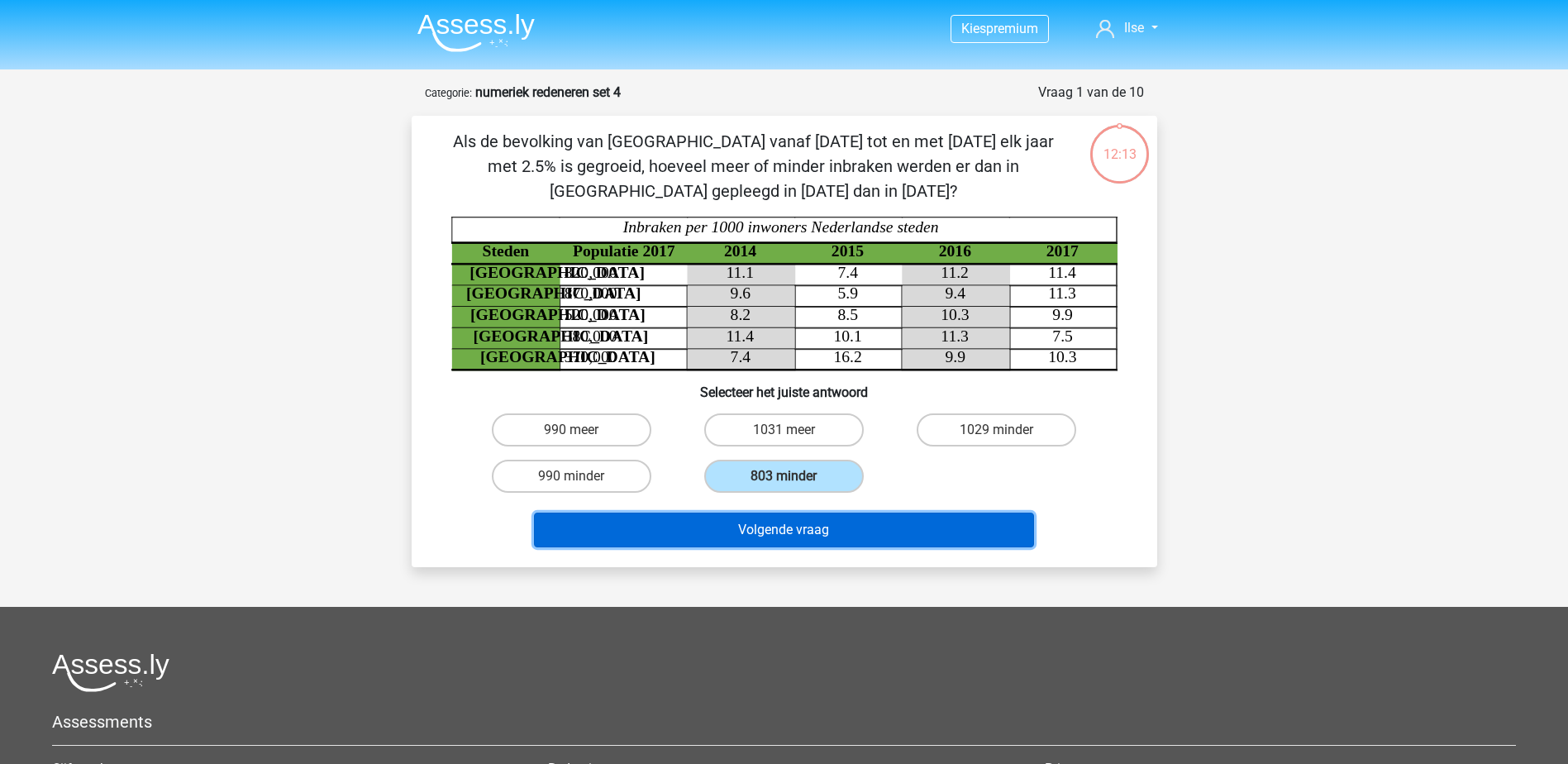
click at [794, 533] on button "Volgende vraag" at bounding box center [784, 529] width 500 height 35
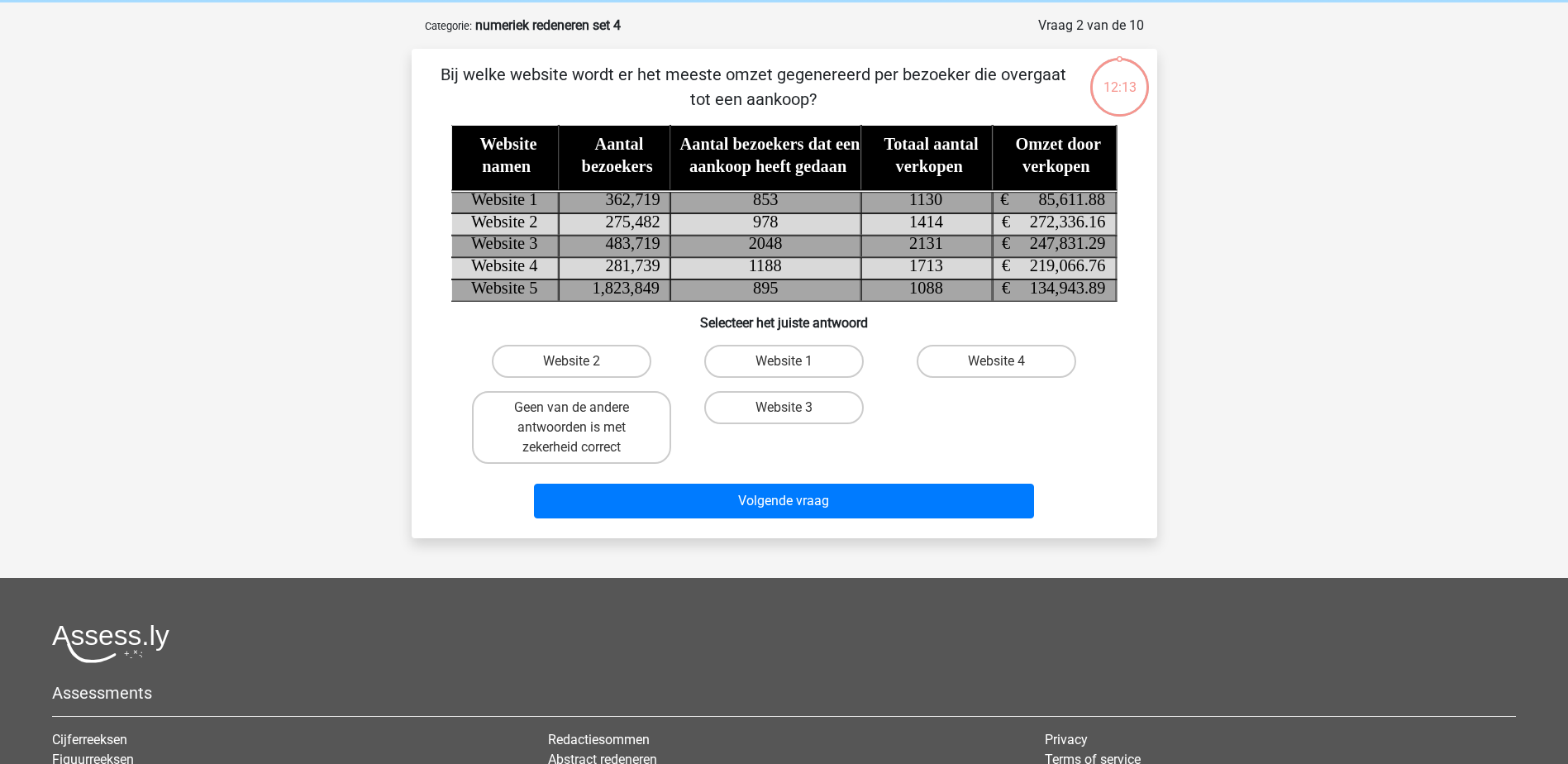
scroll to position [83, 0]
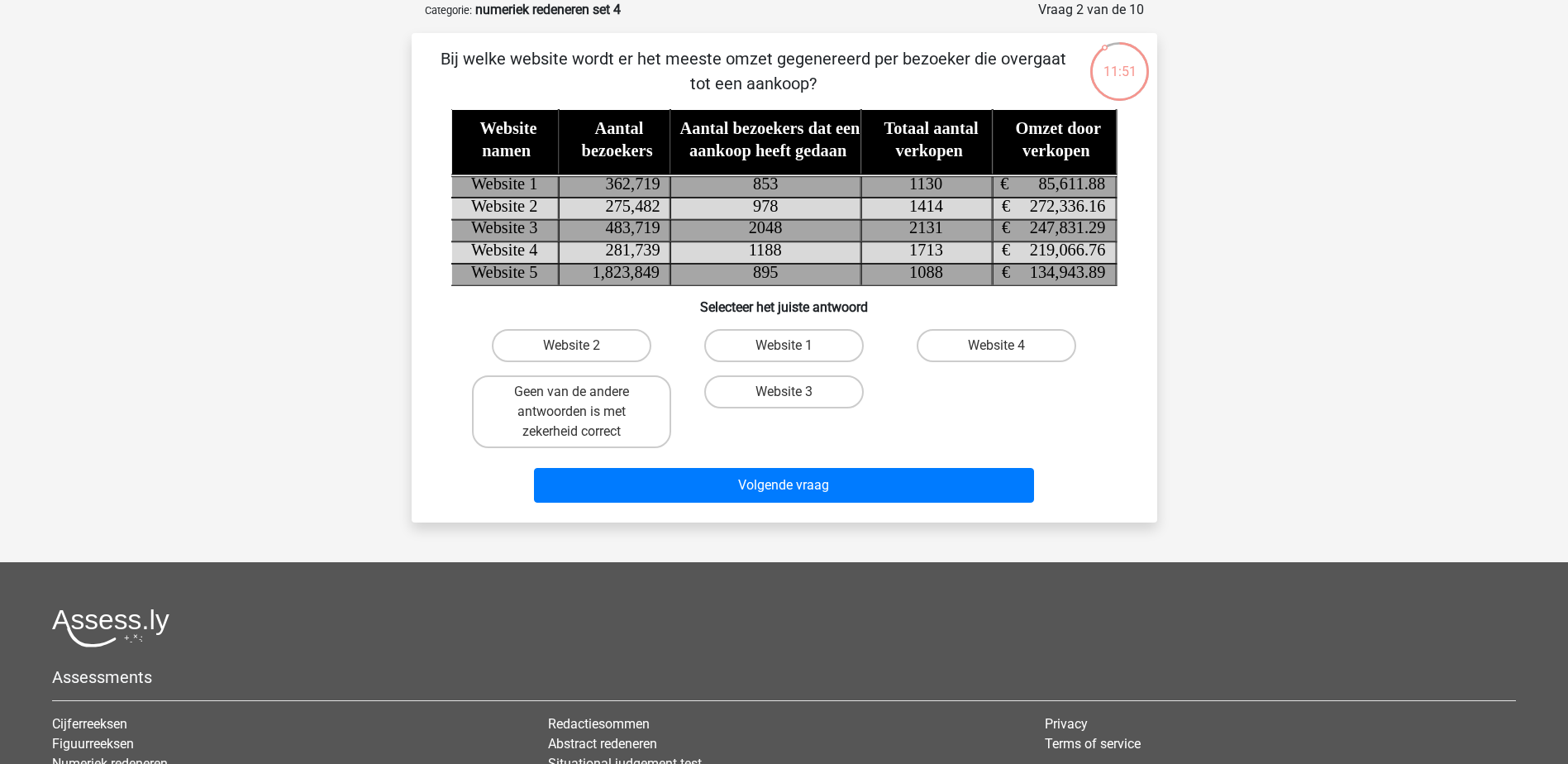
click at [581, 345] on input "Website 2" at bounding box center [577, 351] width 11 height 11
radio input "true"
click at [597, 345] on label "Website 2" at bounding box center [572, 345] width 160 height 33
click at [582, 345] on input "Website 2" at bounding box center [577, 351] width 11 height 11
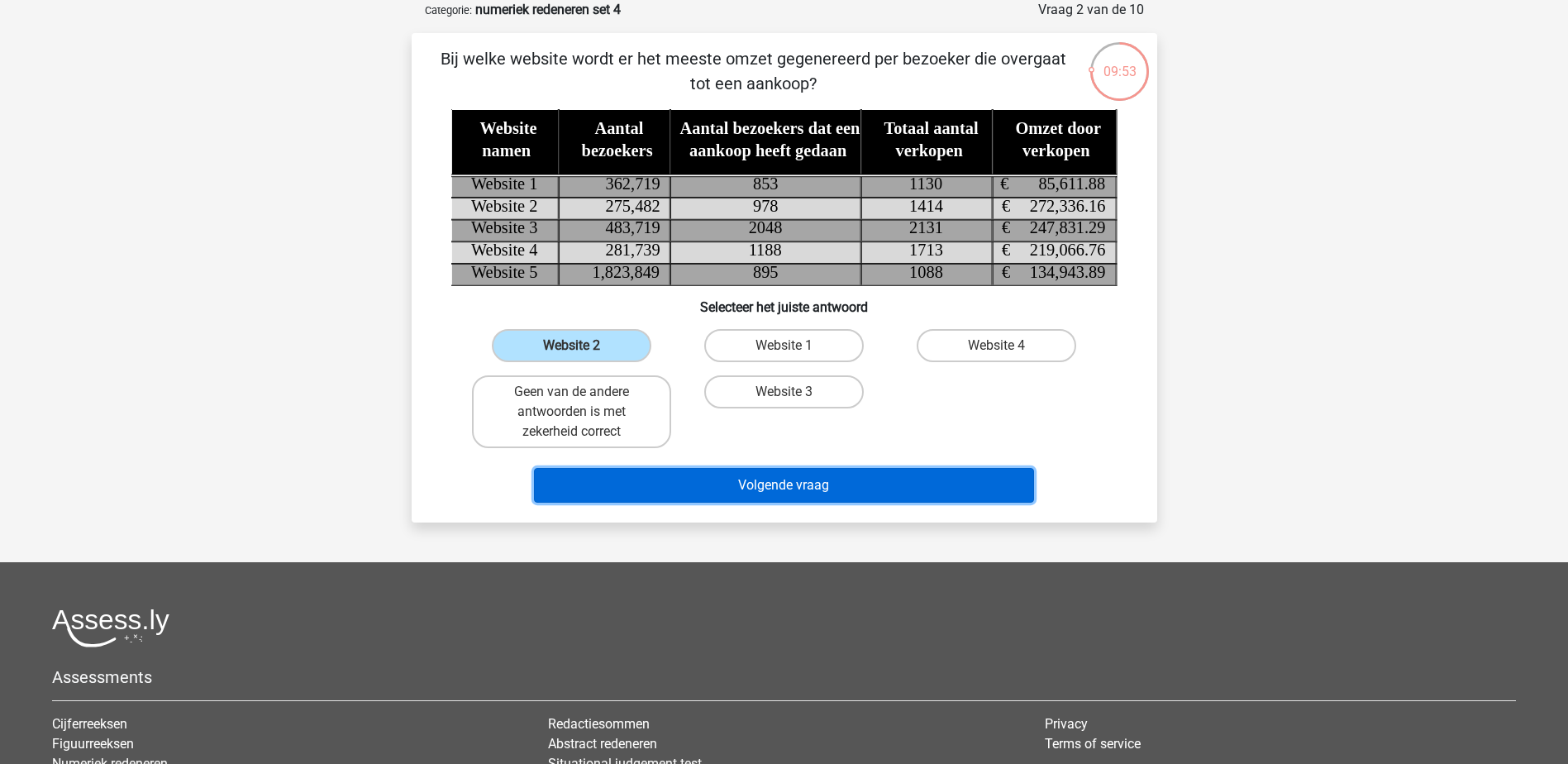
click at [761, 485] on button "Volgende vraag" at bounding box center [784, 485] width 500 height 35
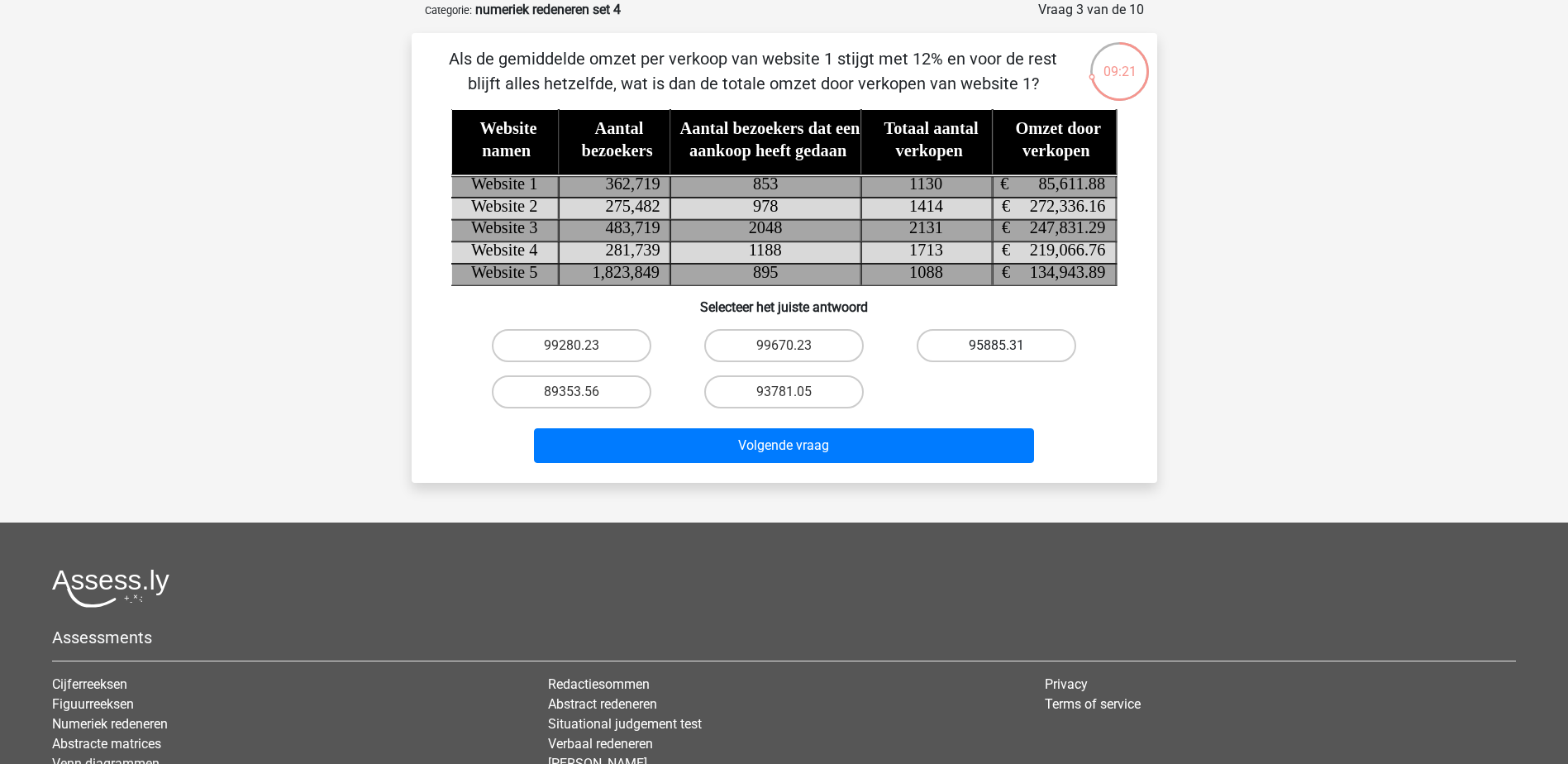
click at [979, 348] on label "95885.31" at bounding box center [996, 345] width 160 height 33
click at [997, 348] on input "95885.31" at bounding box center [1003, 351] width 11 height 11
radio input "true"
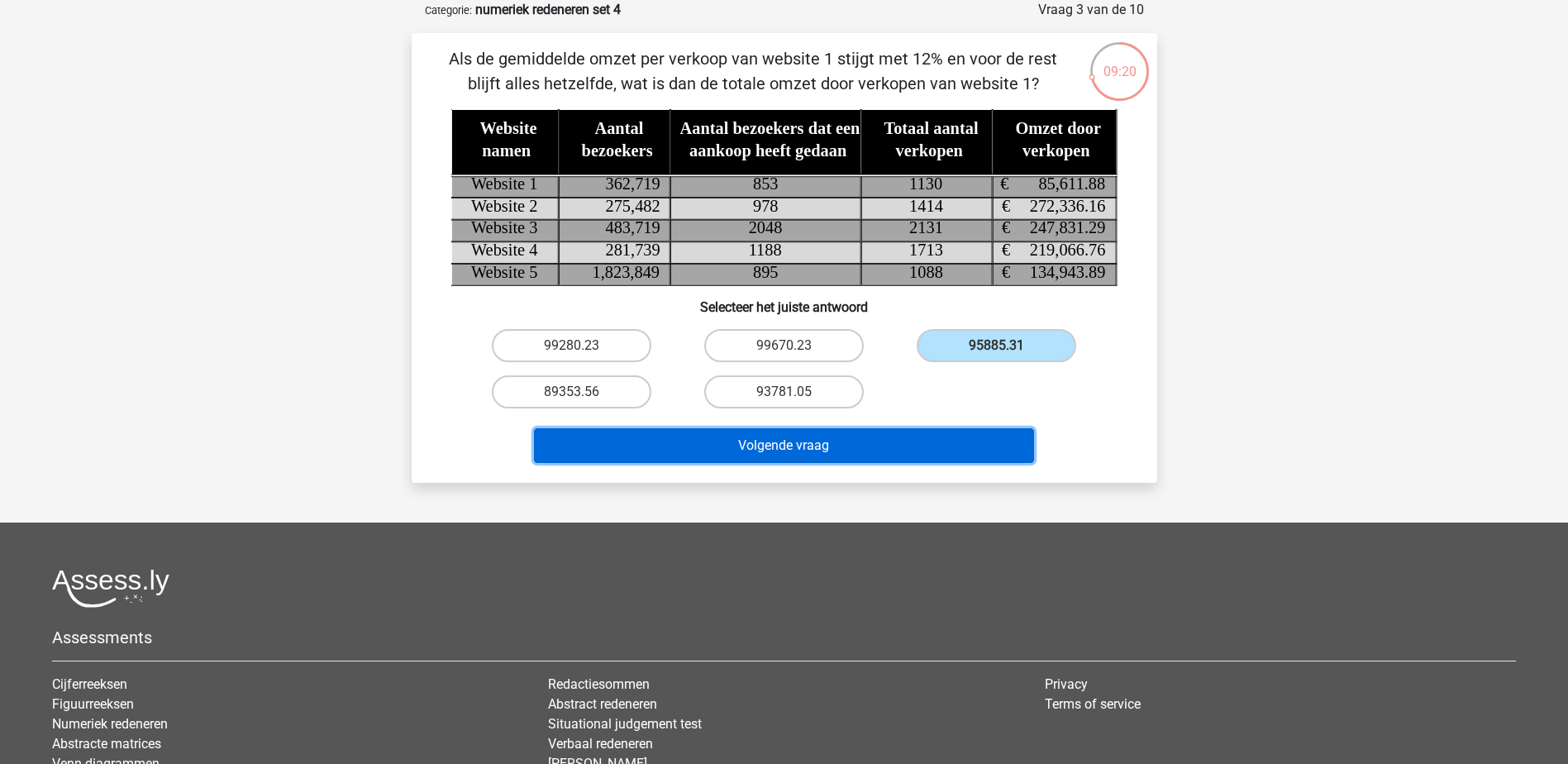
click at [851, 443] on button "Volgende vraag" at bounding box center [784, 445] width 500 height 35
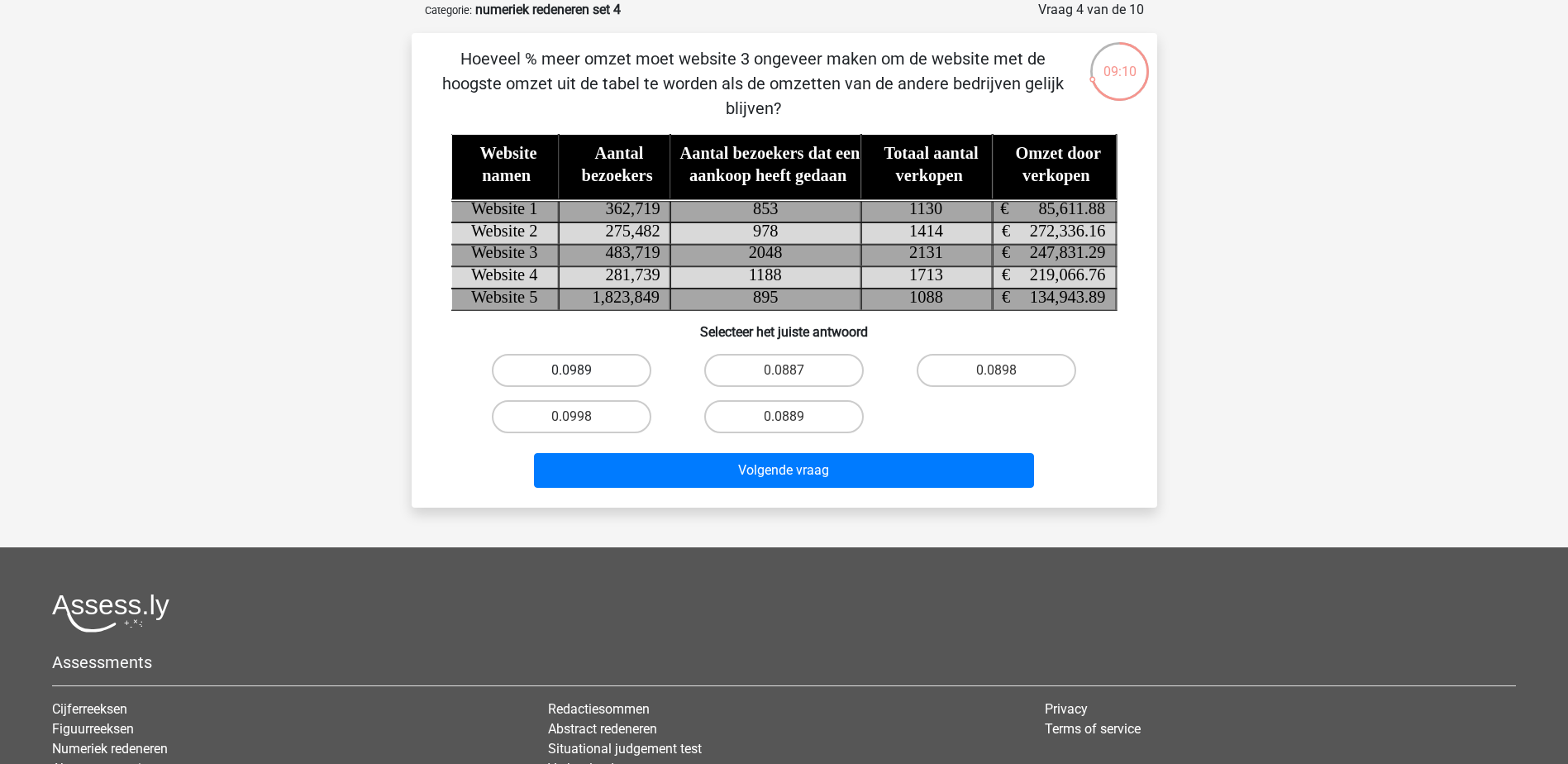
click at [603, 372] on label "0.0989" at bounding box center [572, 370] width 160 height 33
click at [582, 372] on input "0.0989" at bounding box center [577, 376] width 11 height 11
radio input "true"
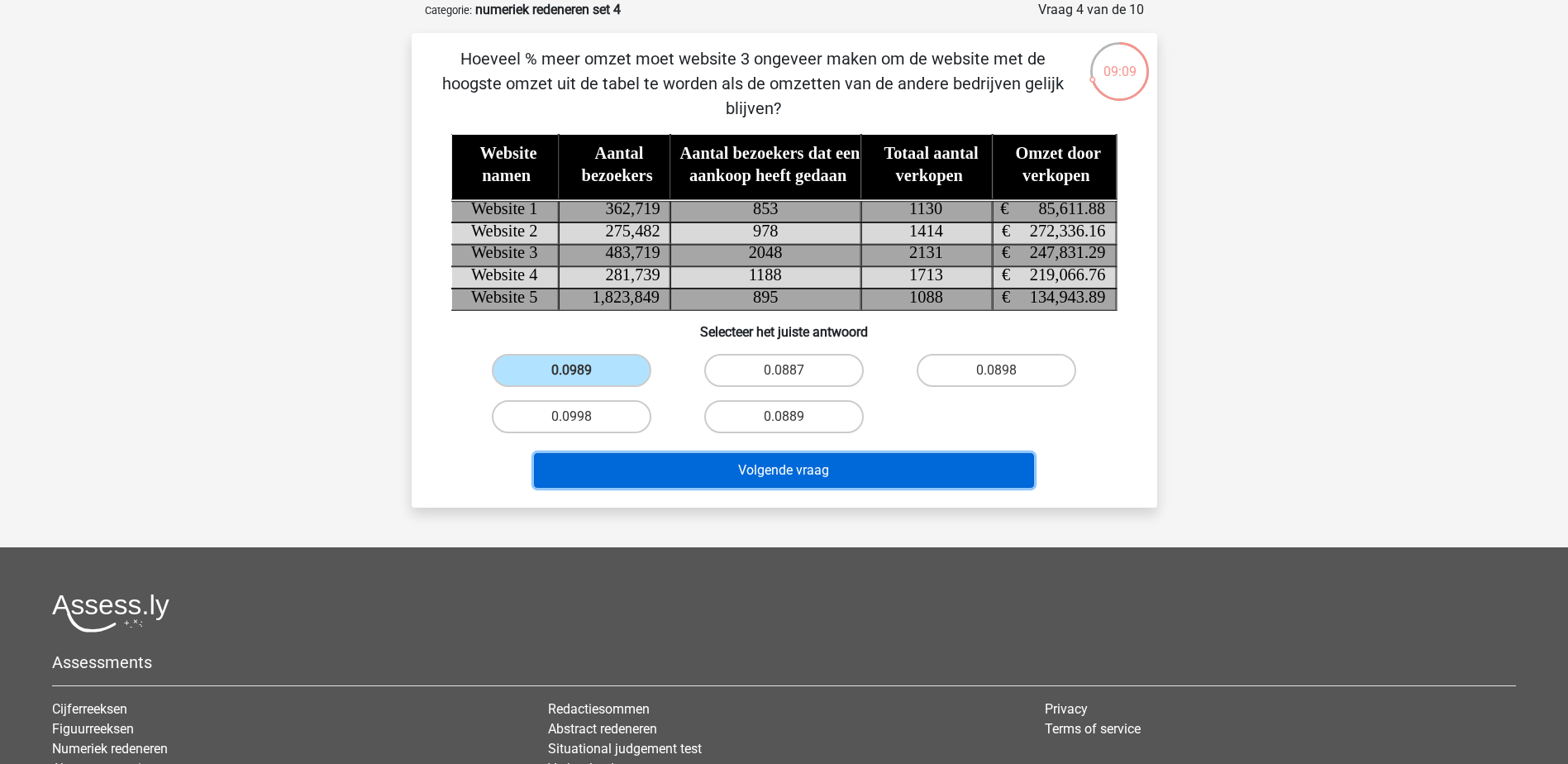
click at [832, 469] on button "Volgende vraag" at bounding box center [784, 470] width 500 height 35
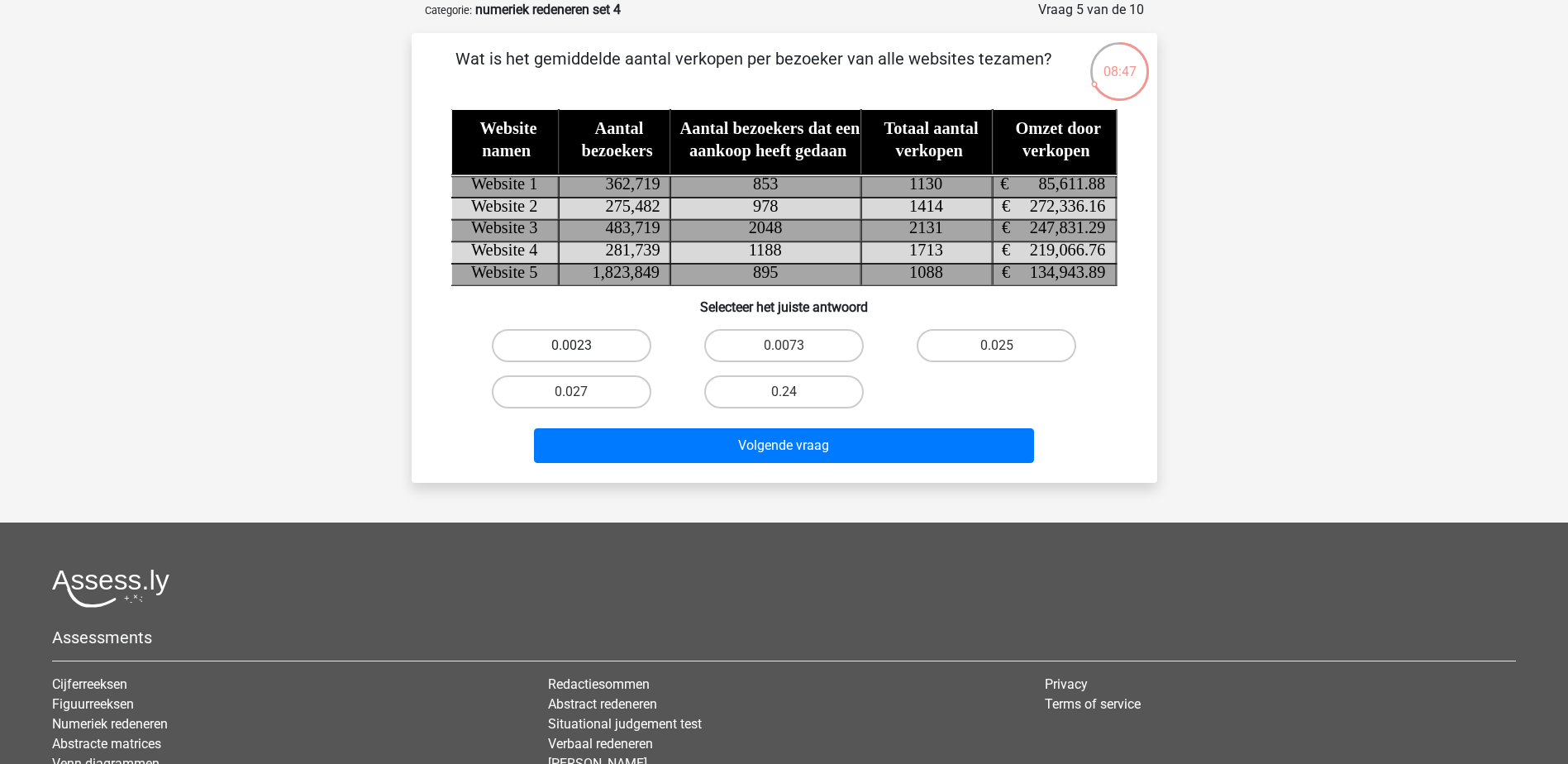
click at [605, 343] on label "0.0023" at bounding box center [572, 345] width 160 height 33
click at [582, 345] on input "0.0023" at bounding box center [577, 351] width 11 height 11
radio input "true"
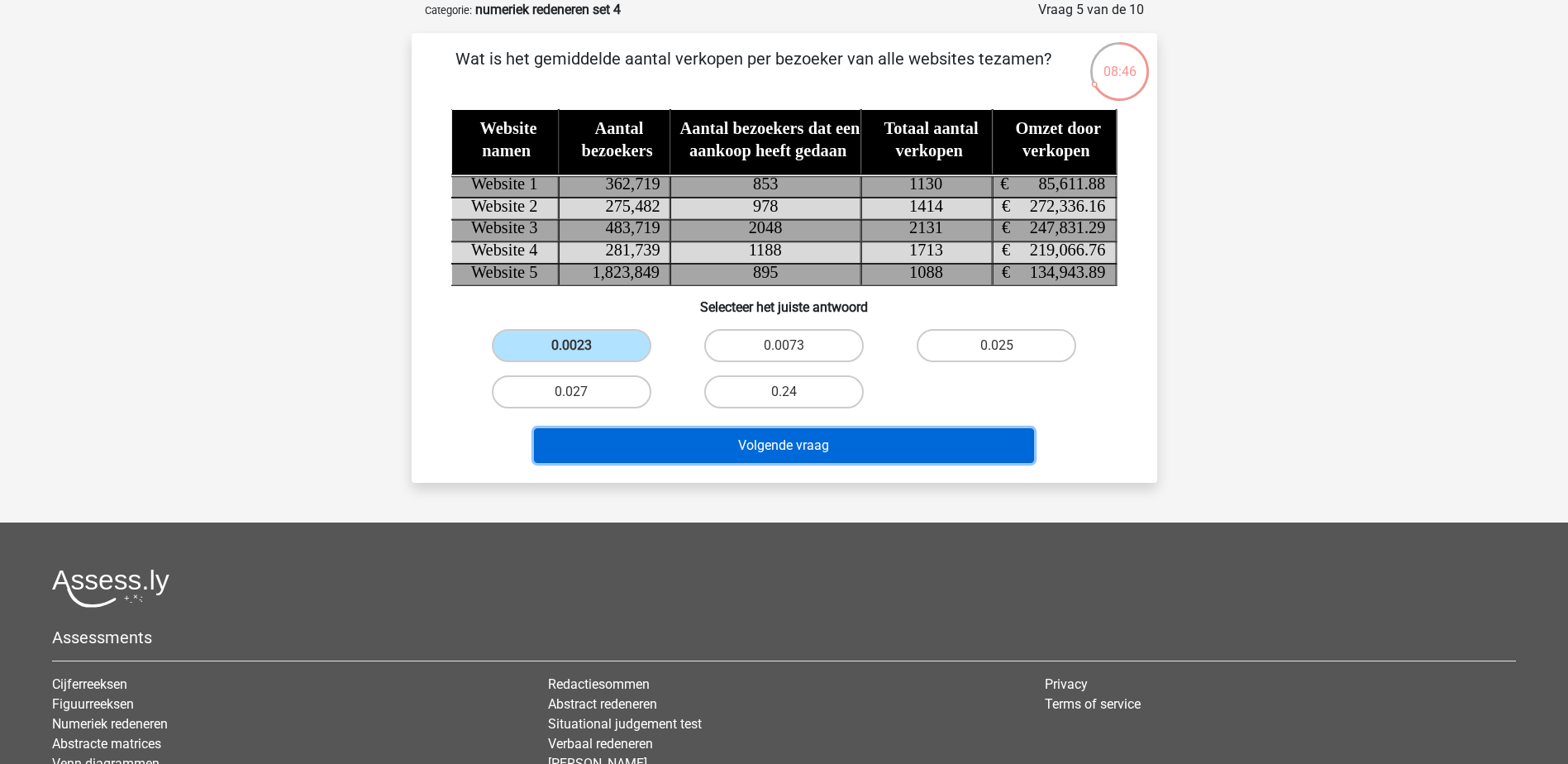
click at [785, 451] on button "Volgende vraag" at bounding box center [784, 445] width 500 height 35
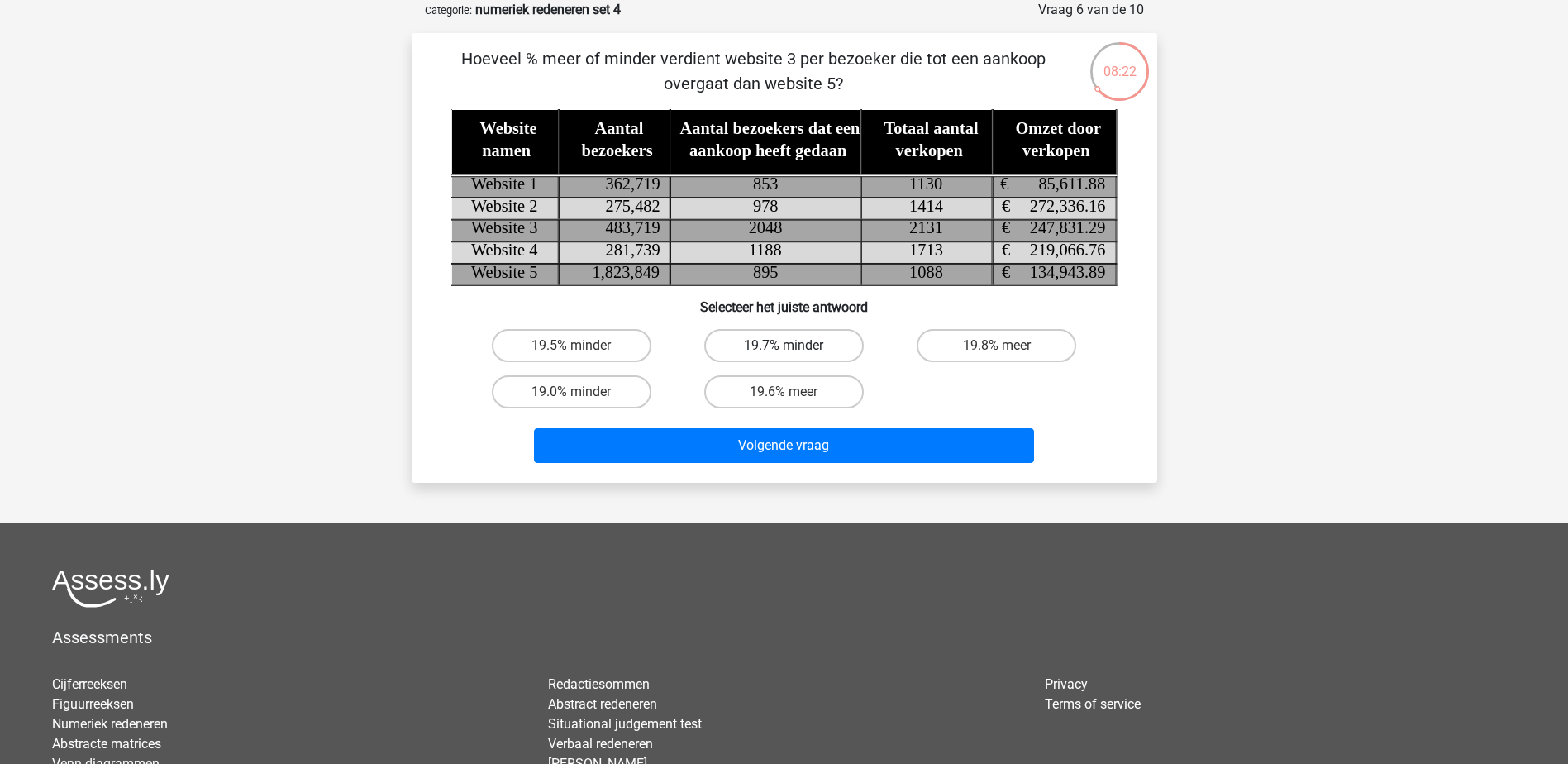
click at [799, 345] on label "19.7% minder" at bounding box center [784, 345] width 160 height 33
click at [795, 345] on input "19.7% minder" at bounding box center [789, 351] width 11 height 11
radio input "true"
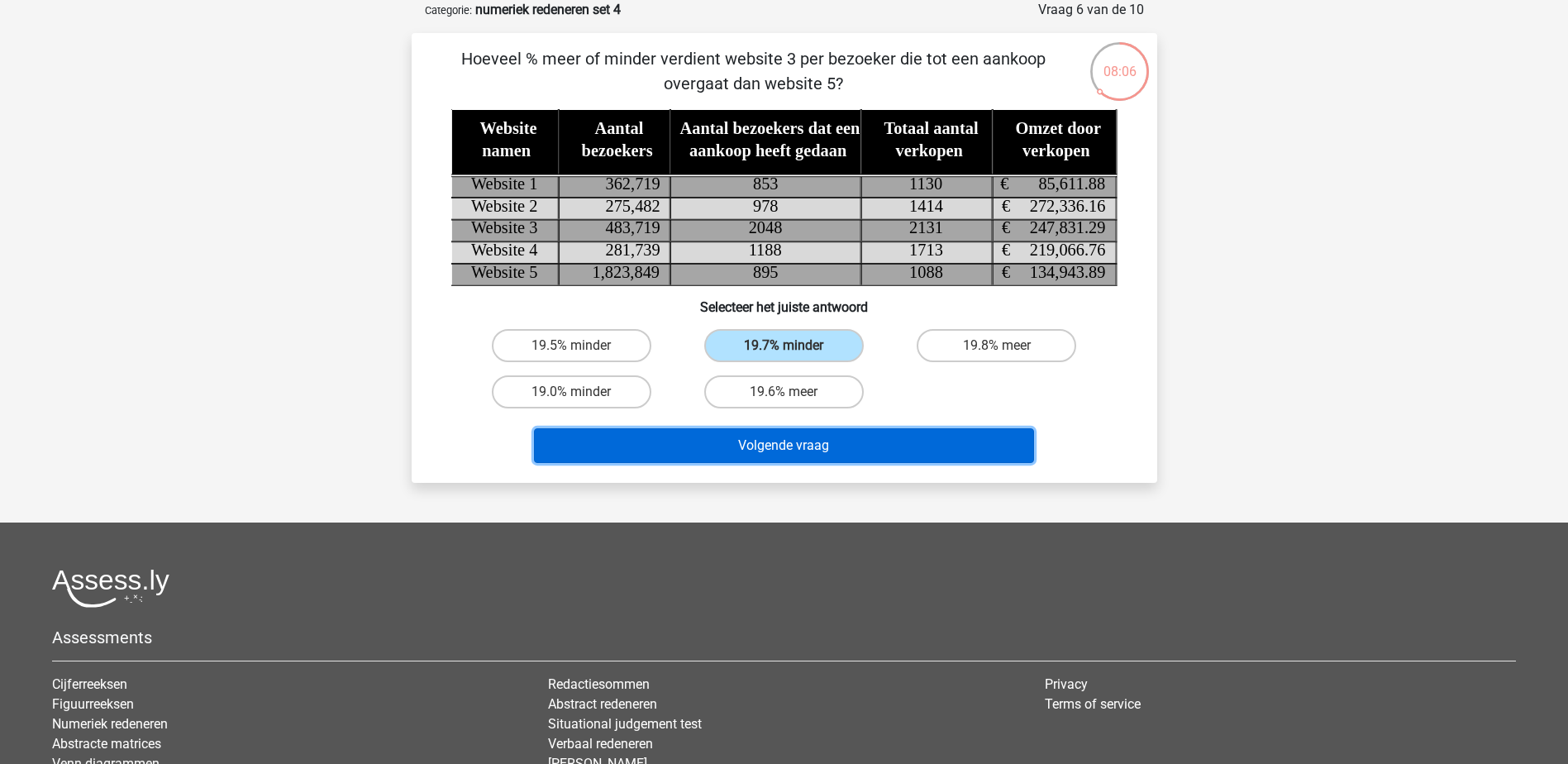
click at [837, 439] on button "Volgende vraag" at bounding box center [784, 445] width 500 height 35
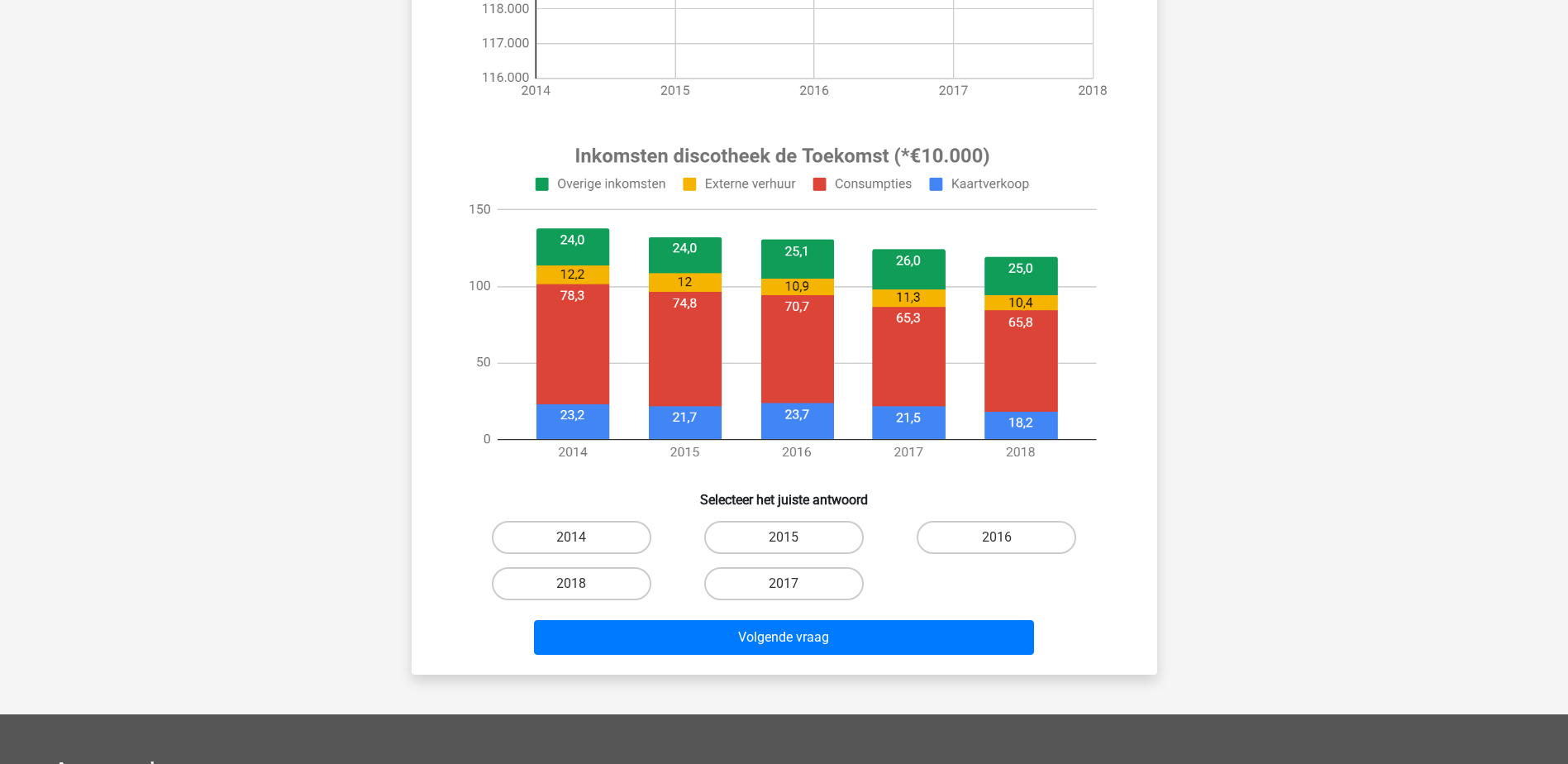
scroll to position [496, 0]
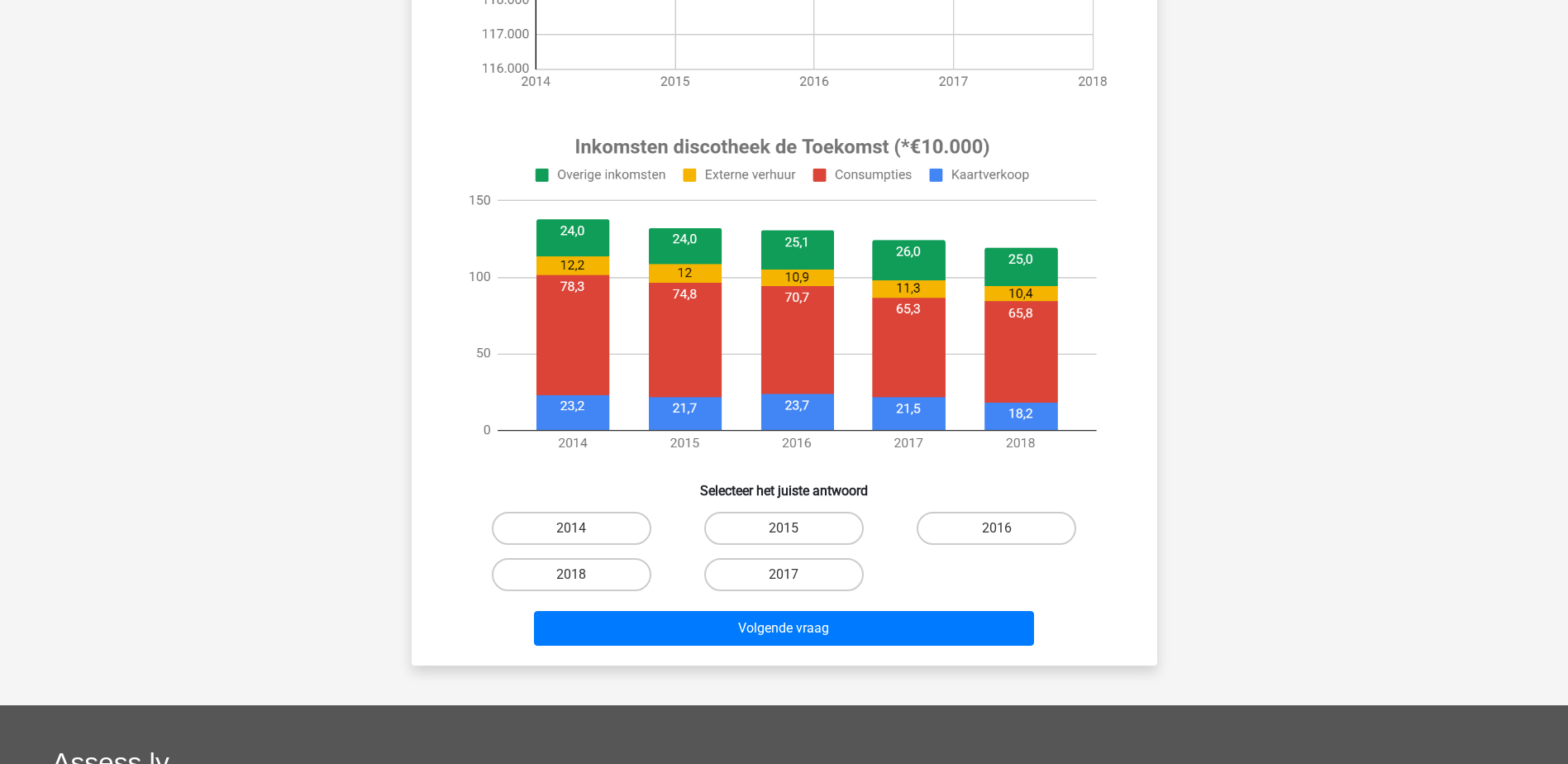
click at [564, 509] on div "2014" at bounding box center [572, 528] width 213 height 47
click at [580, 522] on label "2014" at bounding box center [572, 528] width 160 height 33
click at [580, 529] on input "2014" at bounding box center [577, 534] width 11 height 11
radio input "true"
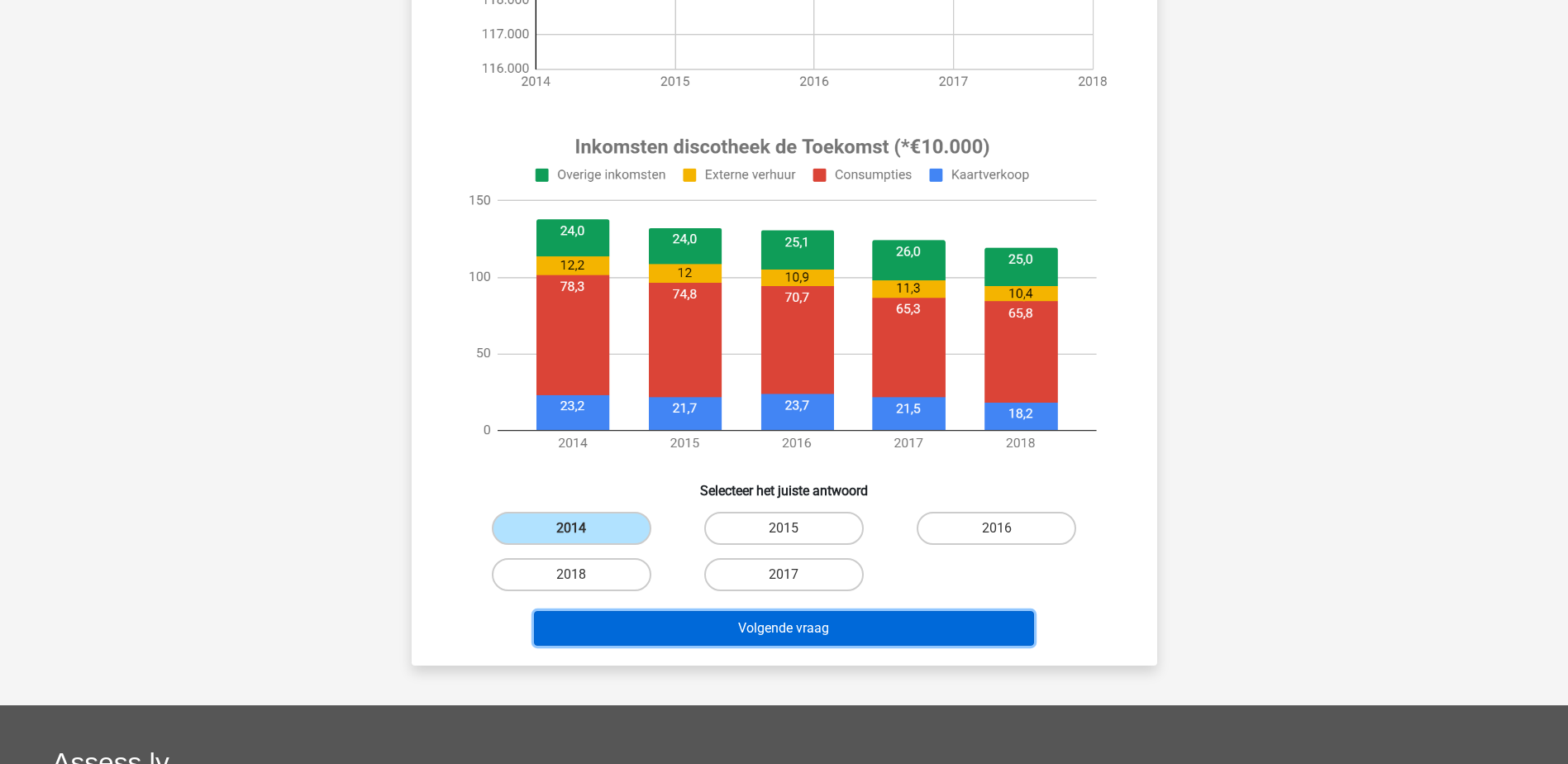
click at [791, 631] on button "Volgende vraag" at bounding box center [784, 628] width 500 height 35
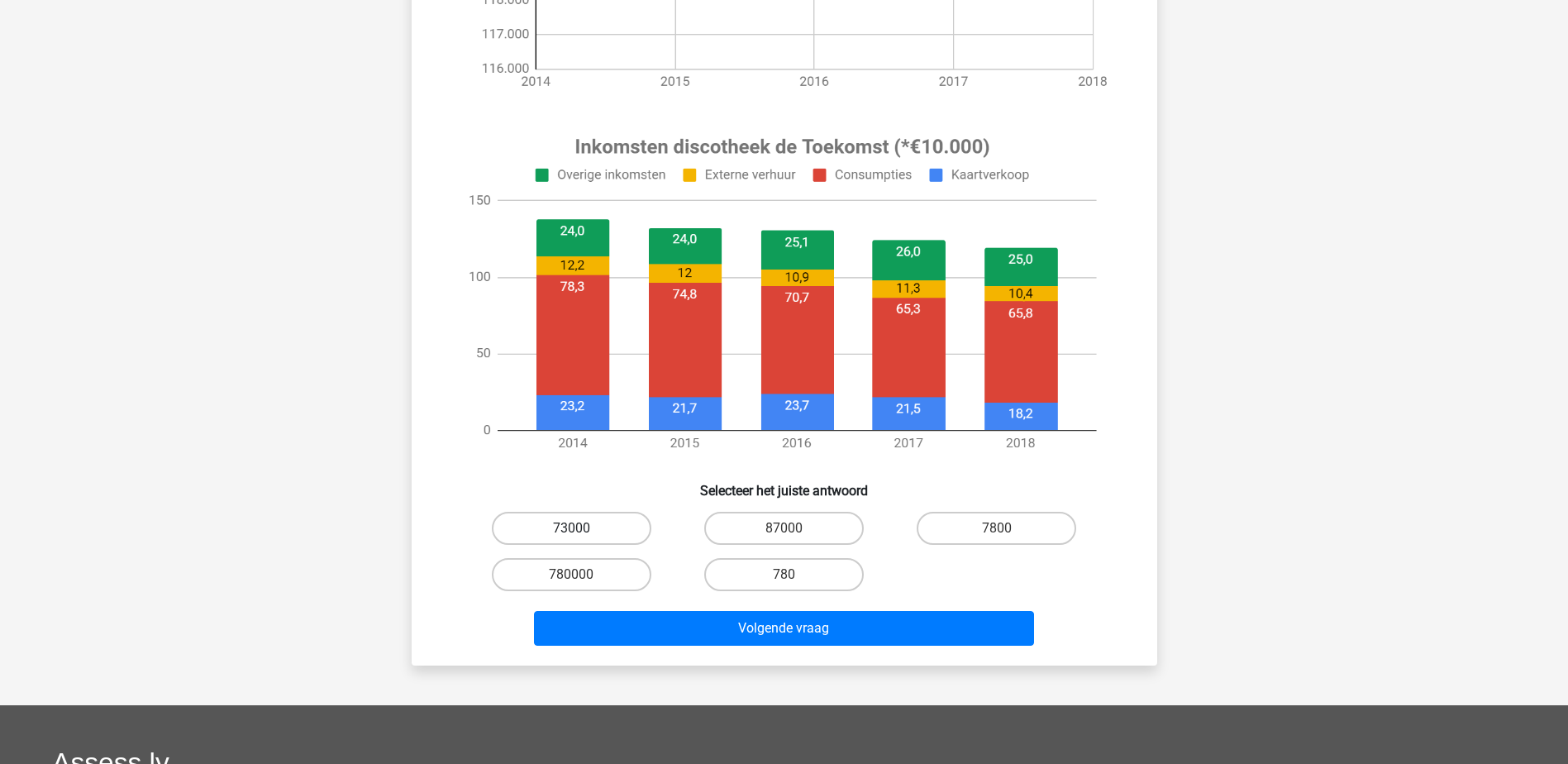
click at [592, 528] on label "73000" at bounding box center [572, 528] width 160 height 33
click at [582, 529] on input "73000" at bounding box center [577, 534] width 11 height 11
radio input "true"
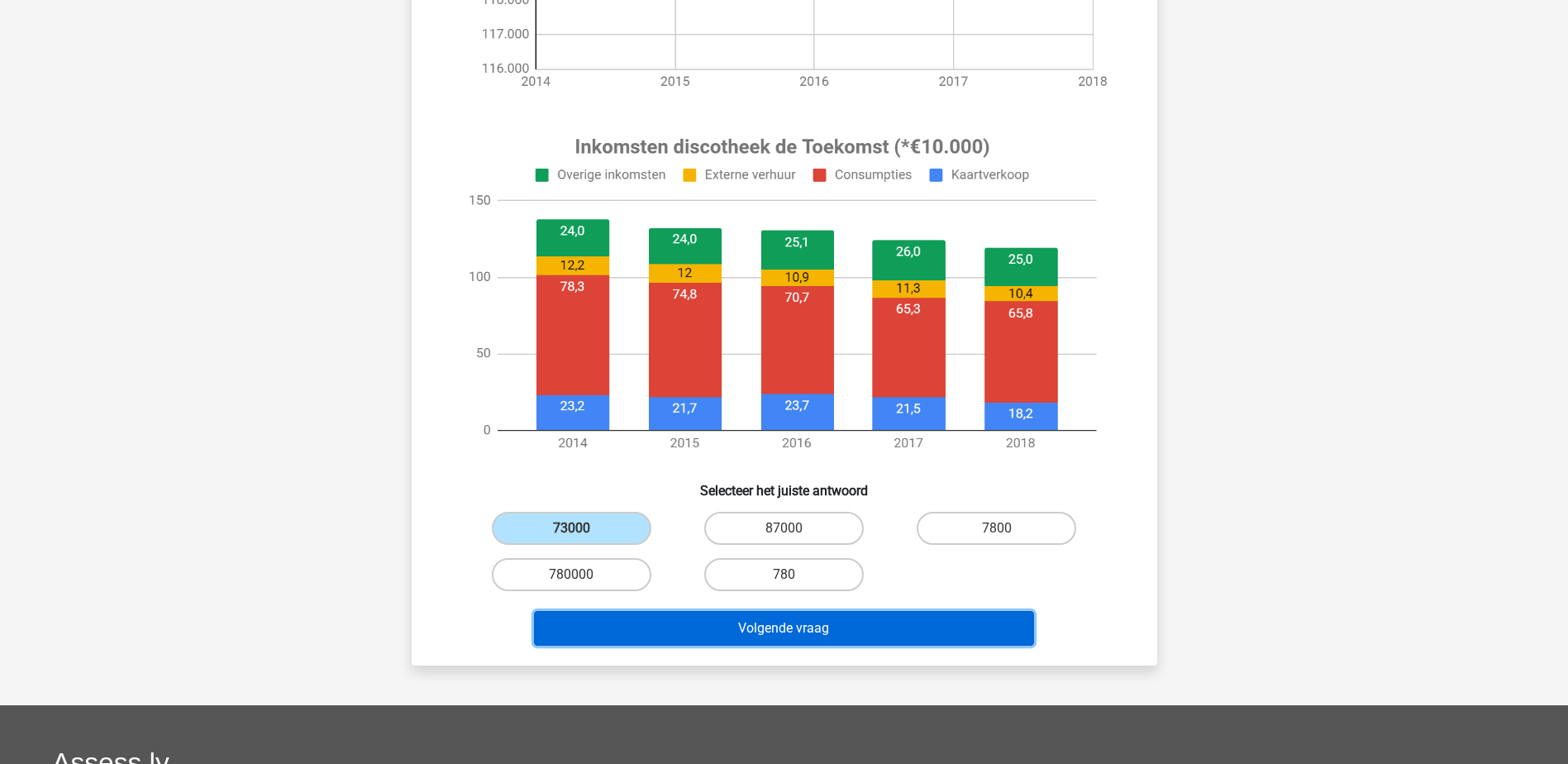
click at [860, 625] on button "Volgende vraag" at bounding box center [784, 628] width 500 height 35
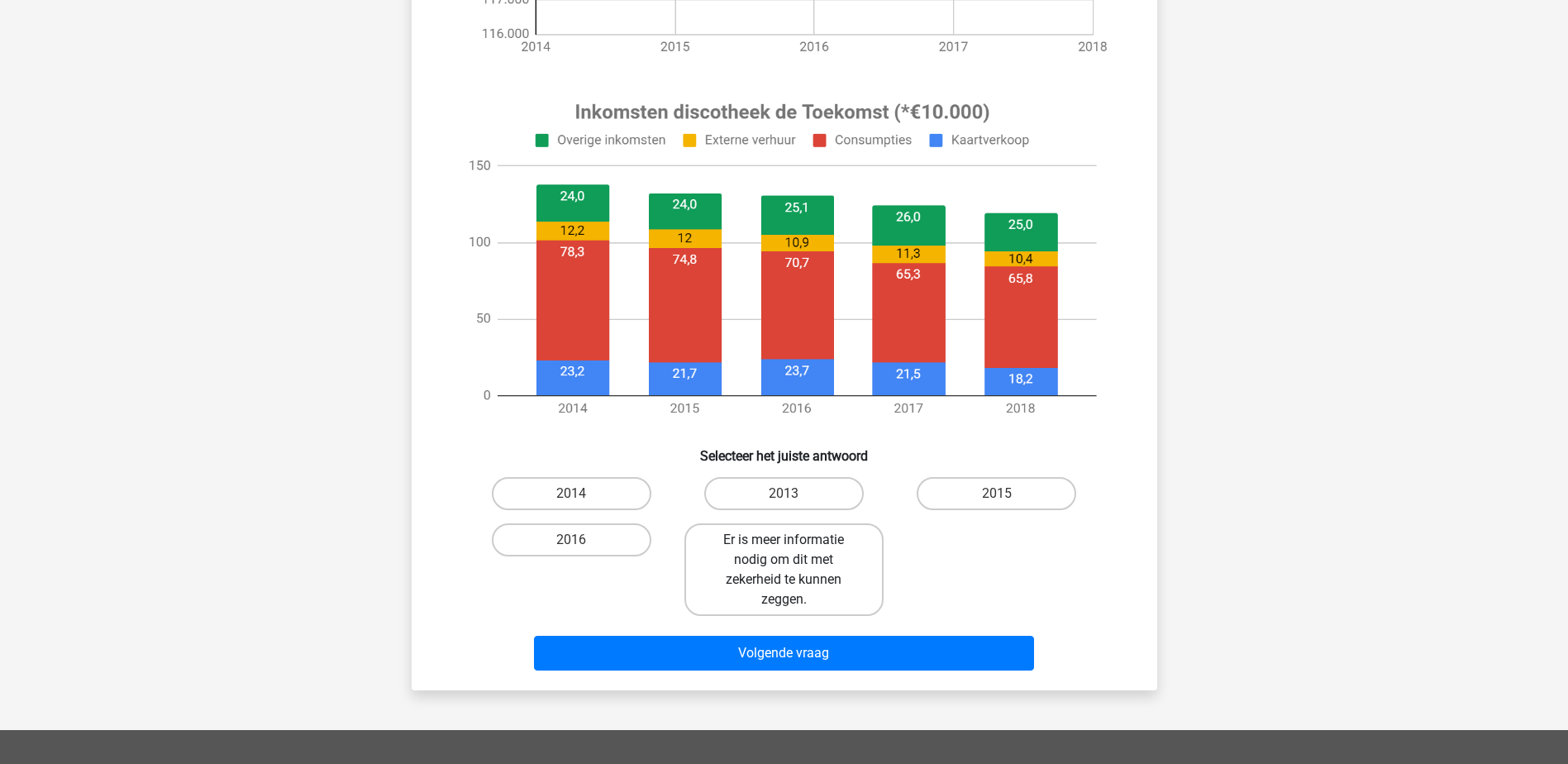
scroll to position [579, 0]
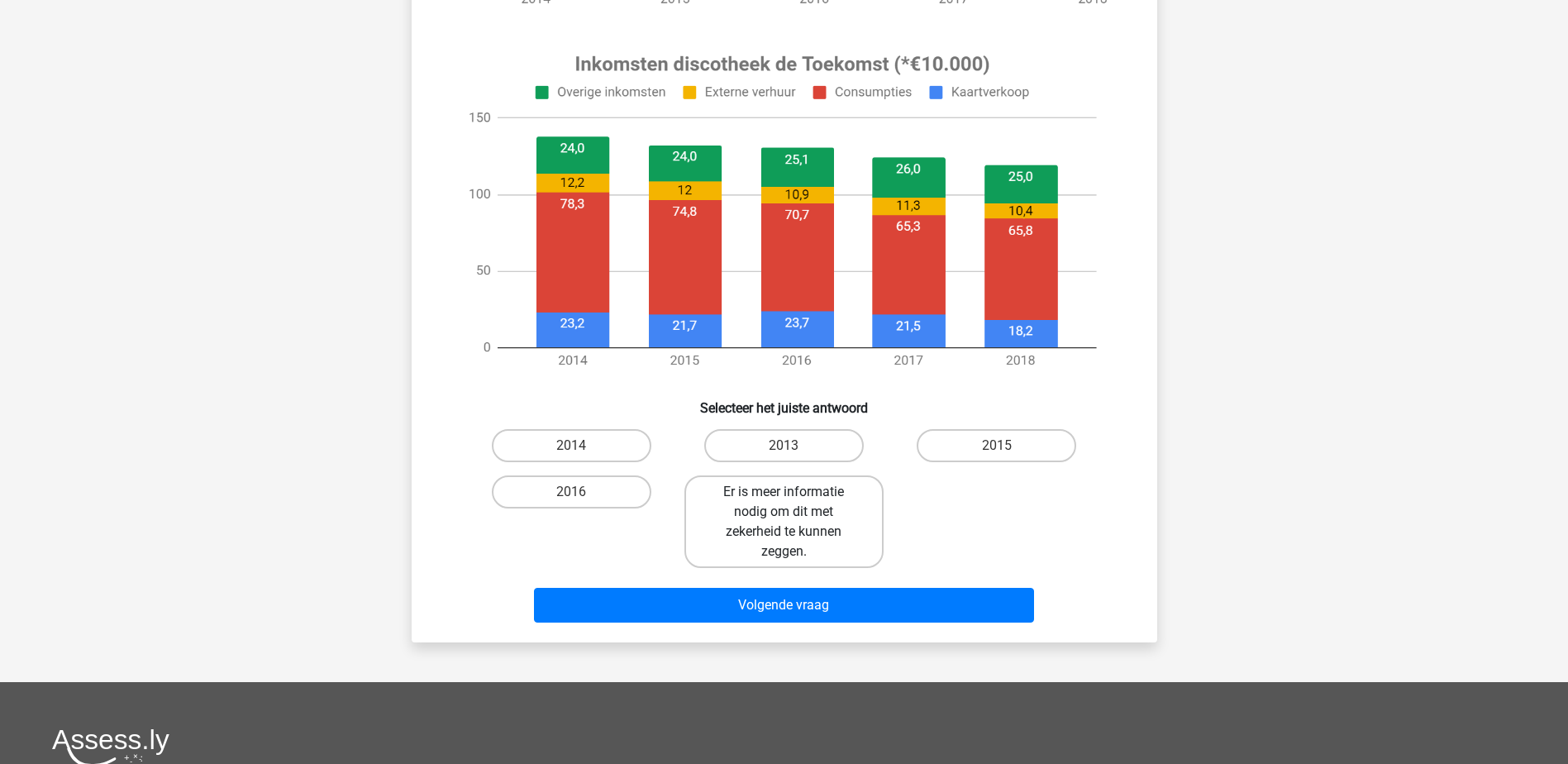
click at [794, 524] on label "Er is meer informatie nodig om dit met zekerheid te kunnen zeggen." at bounding box center [784, 521] width 199 height 92
click at [794, 502] on input "Er is meer informatie nodig om dit met zekerheid te kunnen zeggen." at bounding box center [789, 497] width 11 height 11
radio input "true"
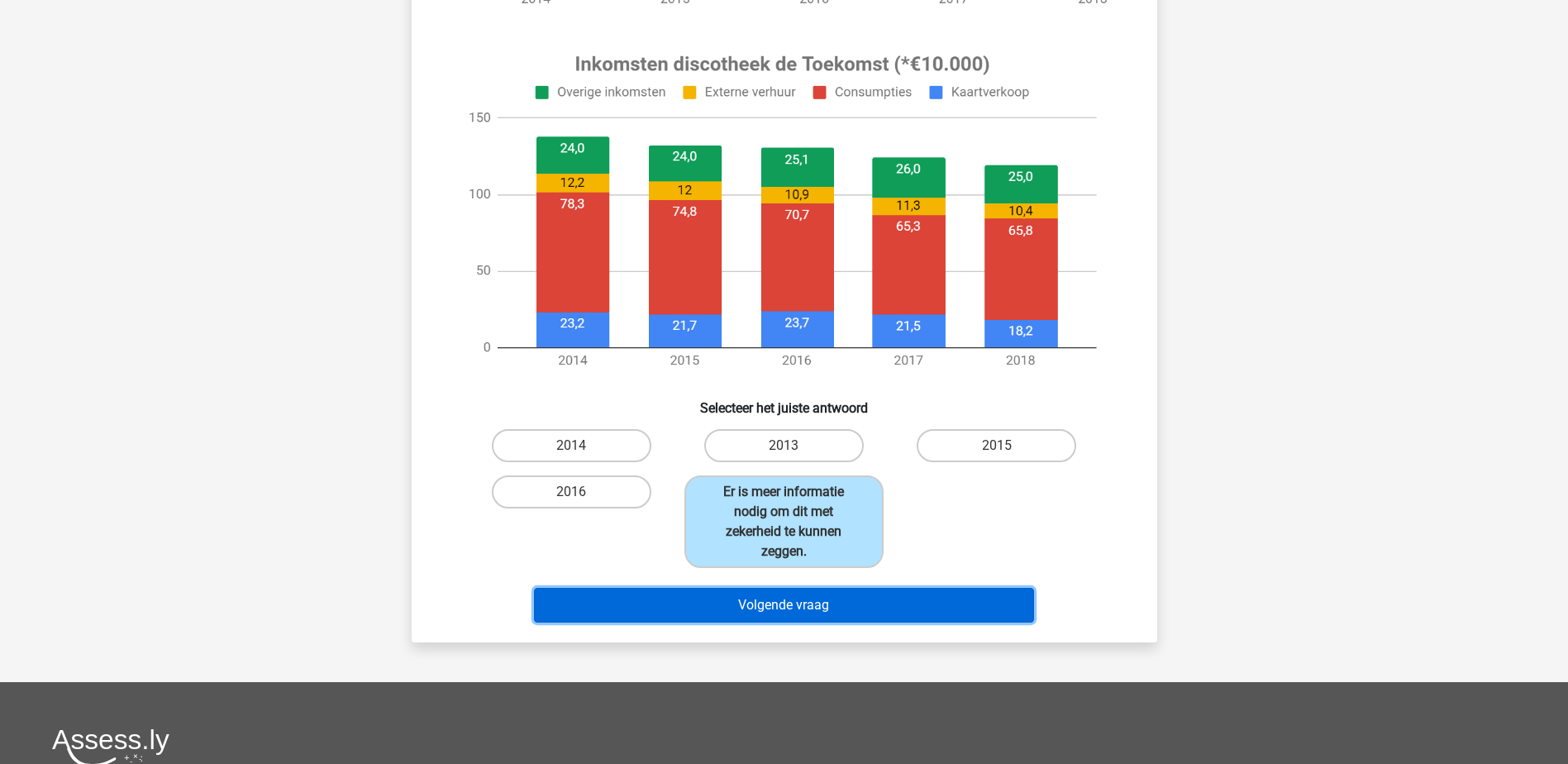
click at [812, 612] on button "Volgende vraag" at bounding box center [784, 605] width 500 height 35
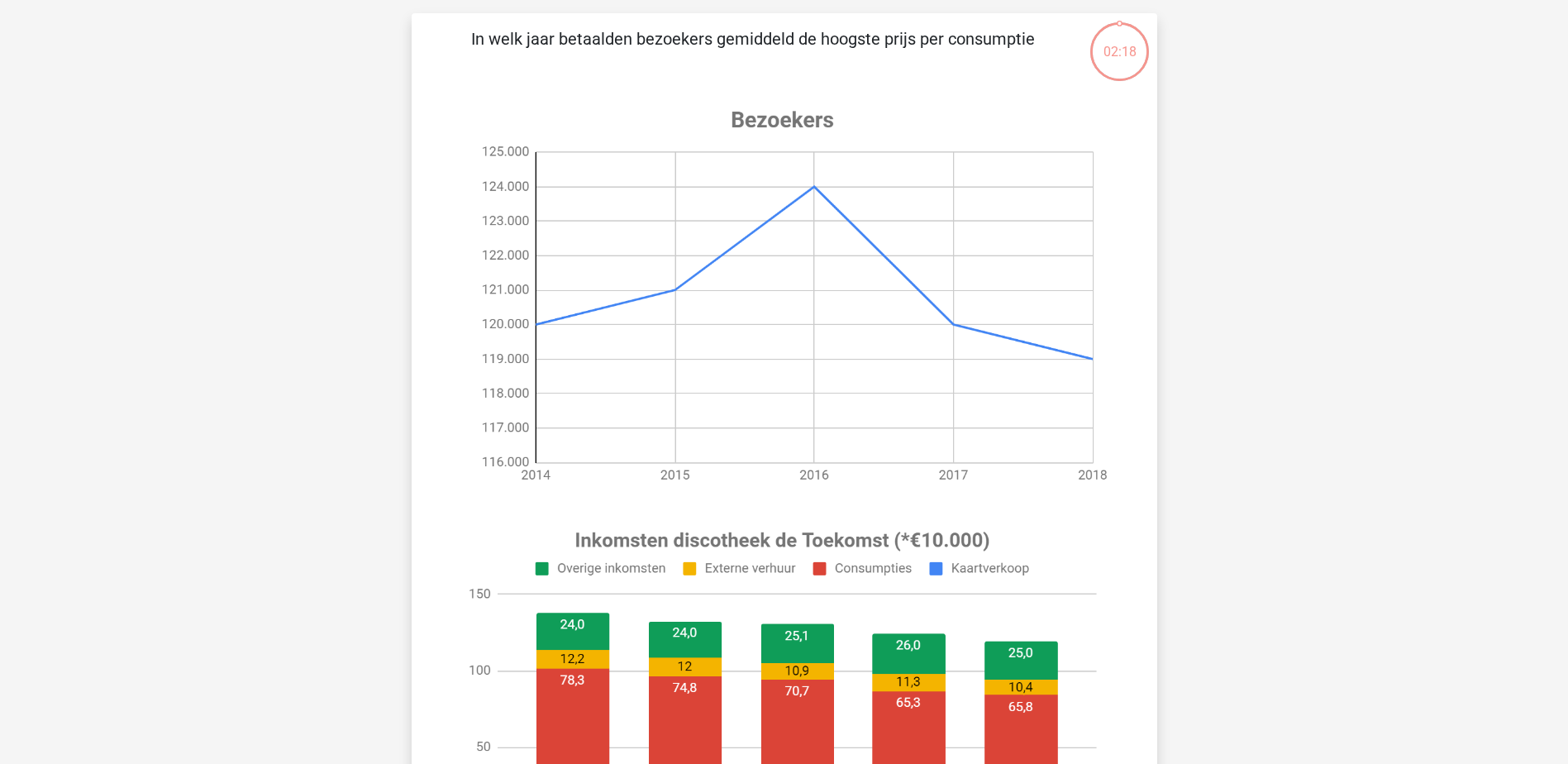
scroll to position [83, 0]
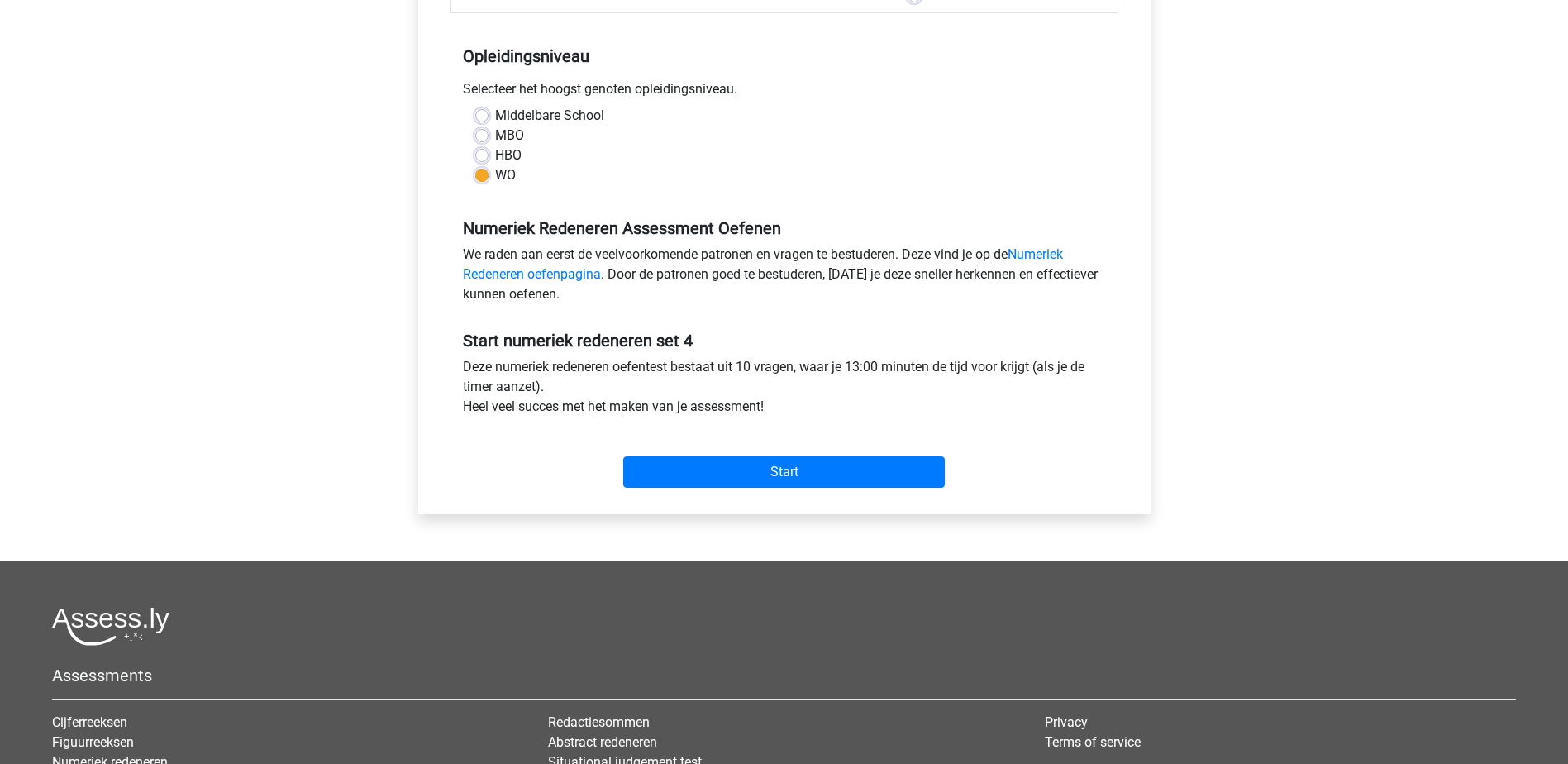
scroll to position [413, 0]
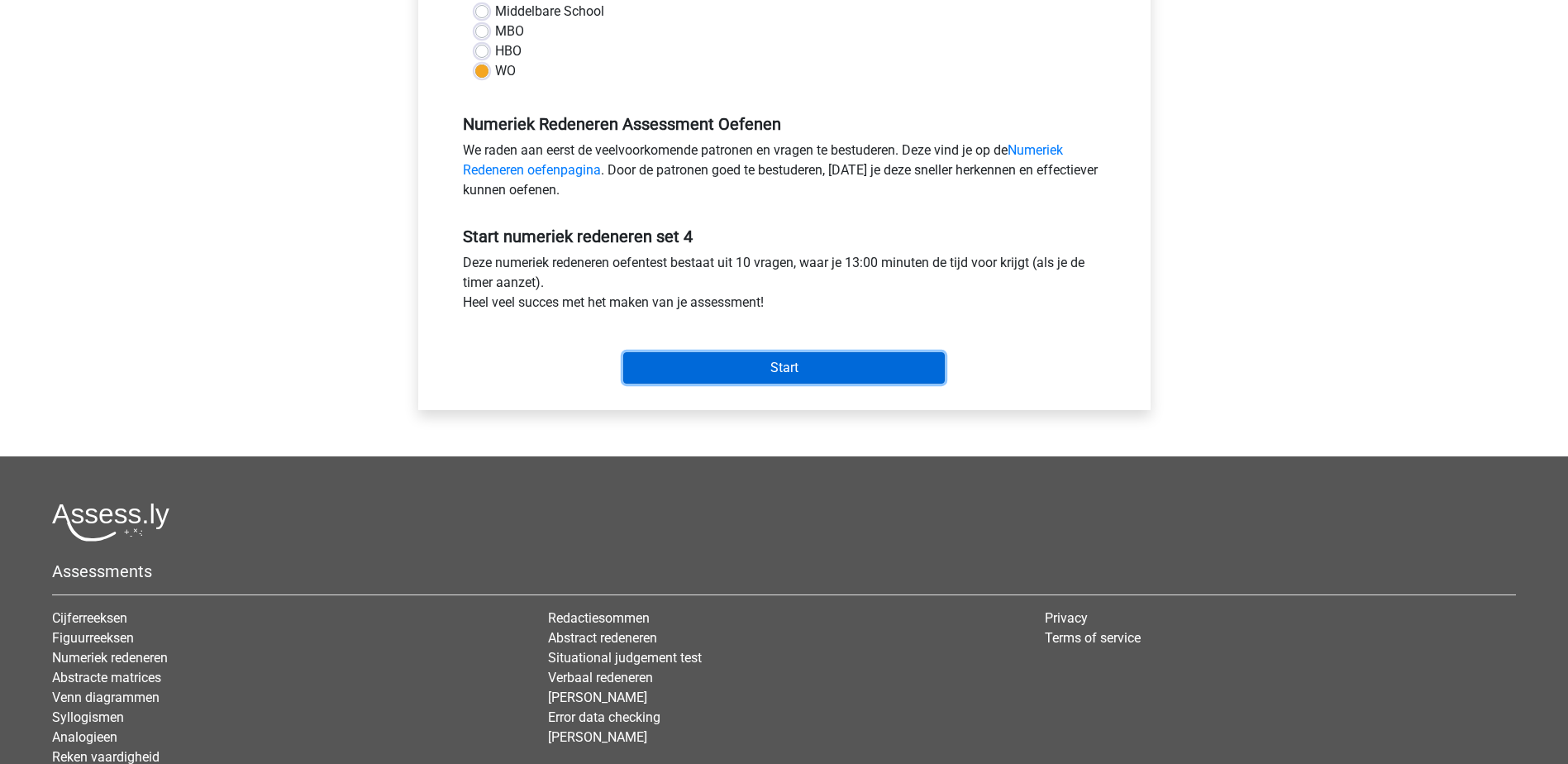
click at [772, 361] on input "Start" at bounding box center [784, 368] width 321 height 31
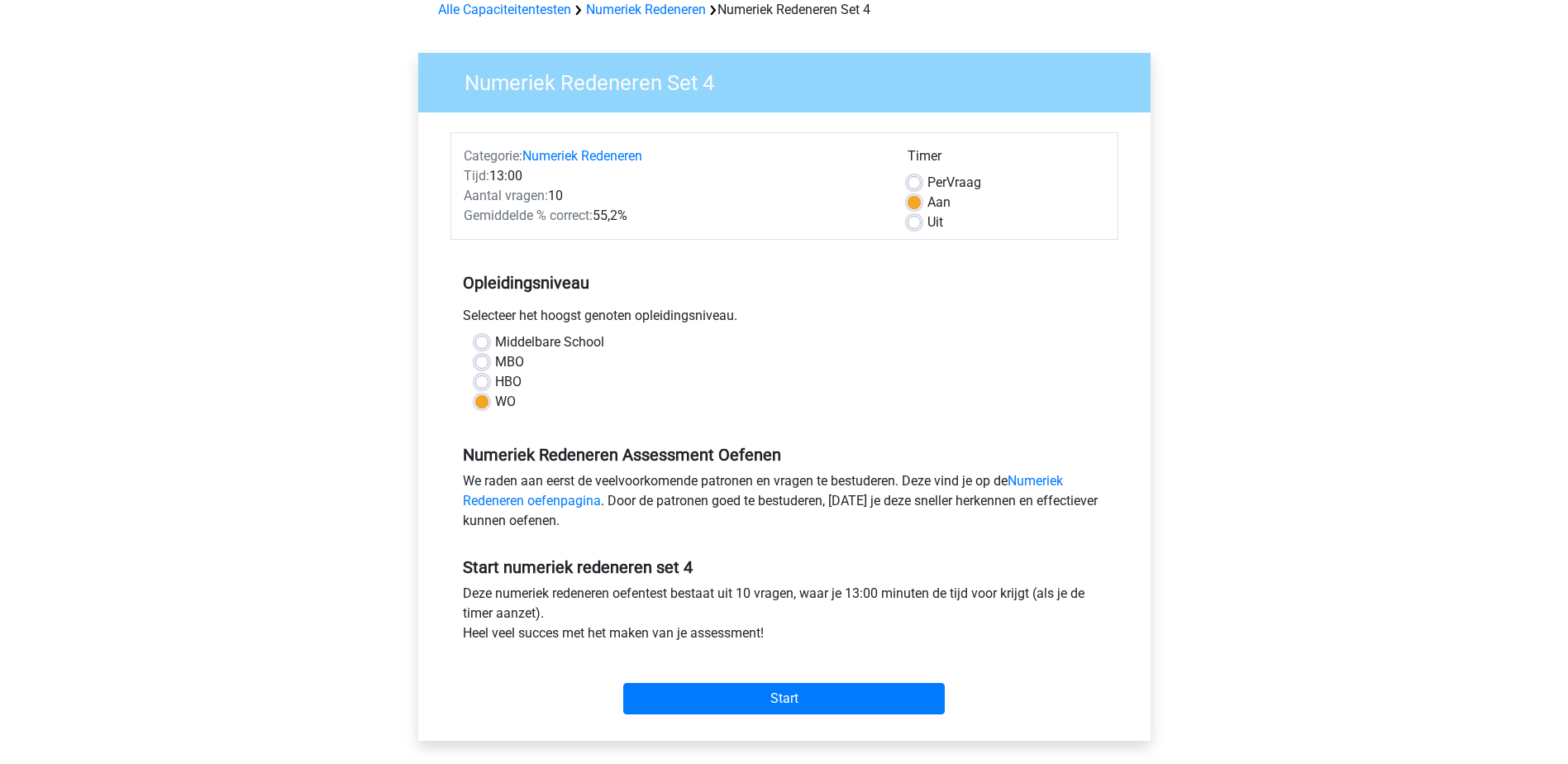
scroll to position [0, 0]
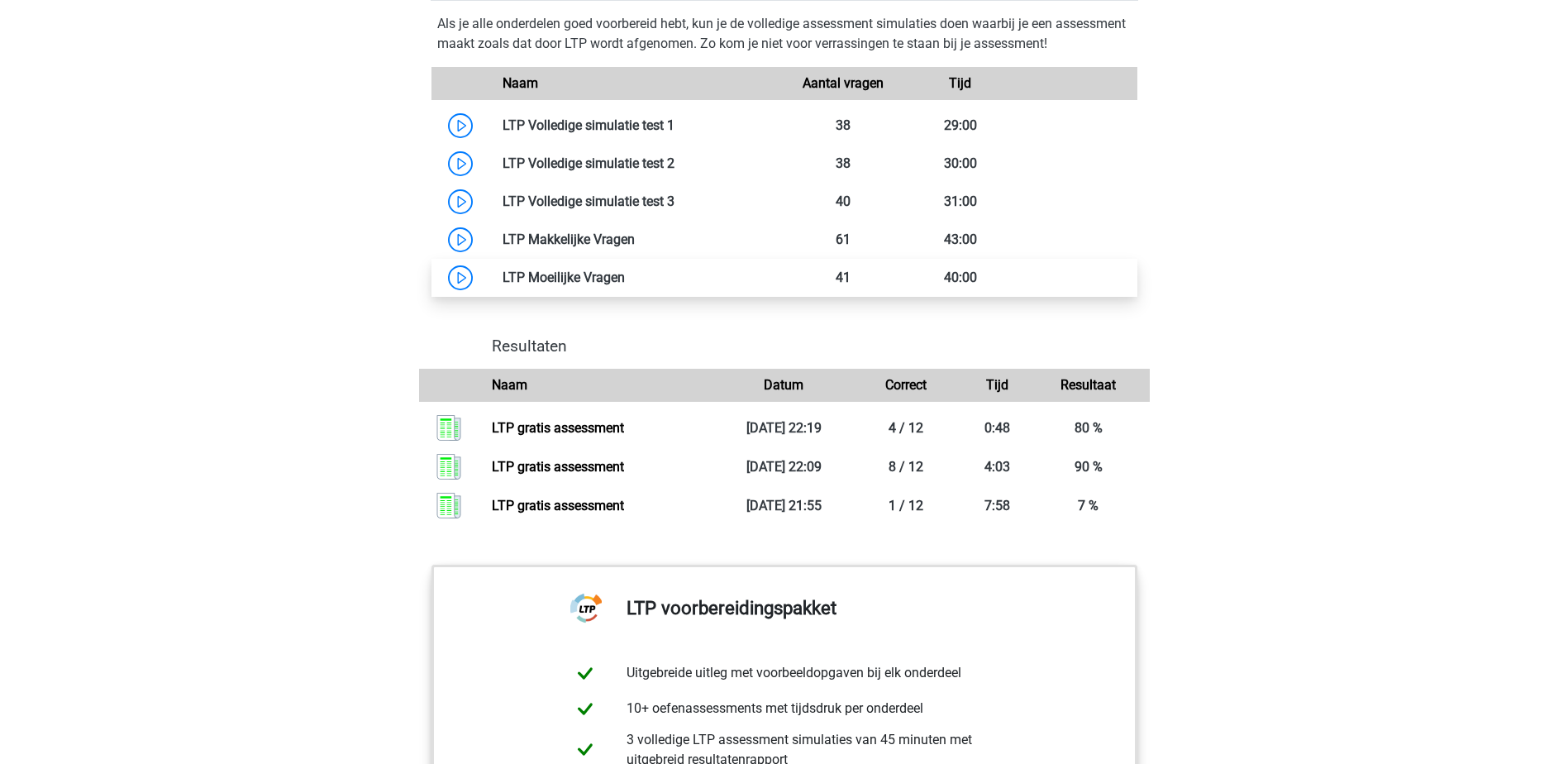
scroll to position [1156, 0]
